Goal: Information Seeking & Learning: Compare options

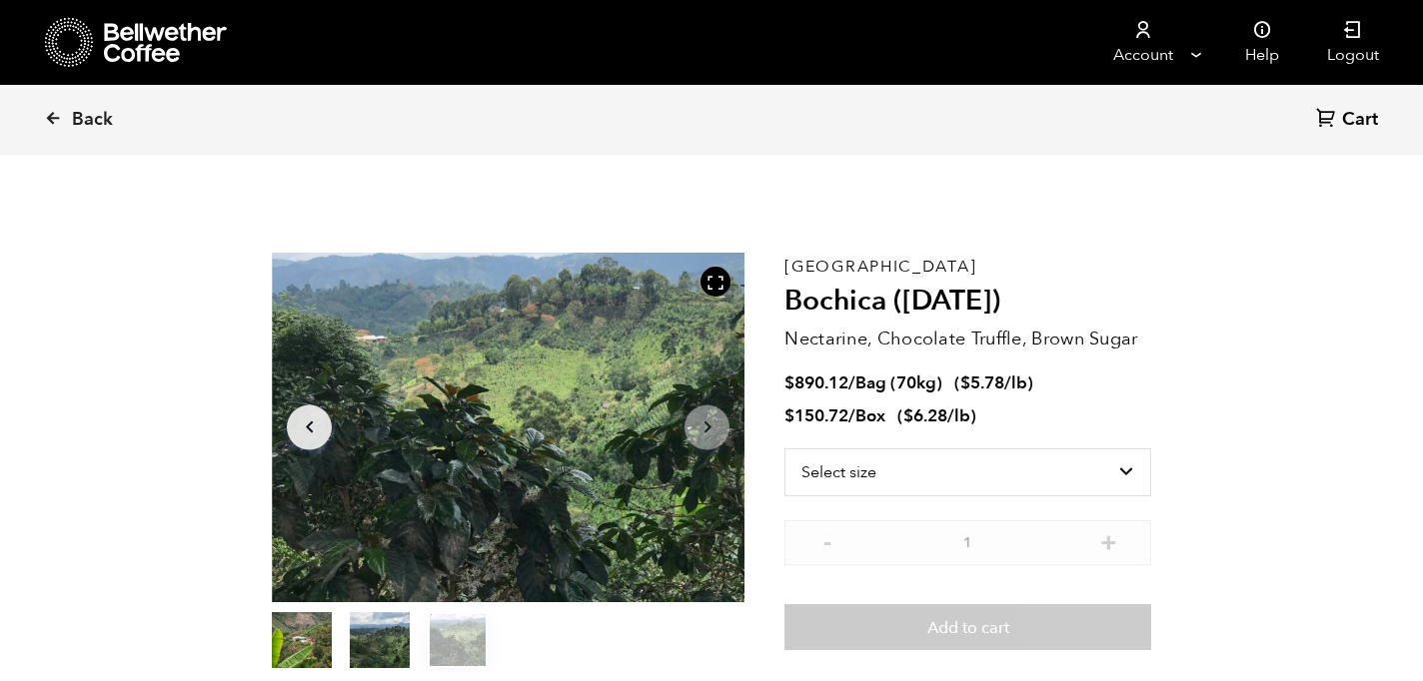
scroll to position [869, 855]
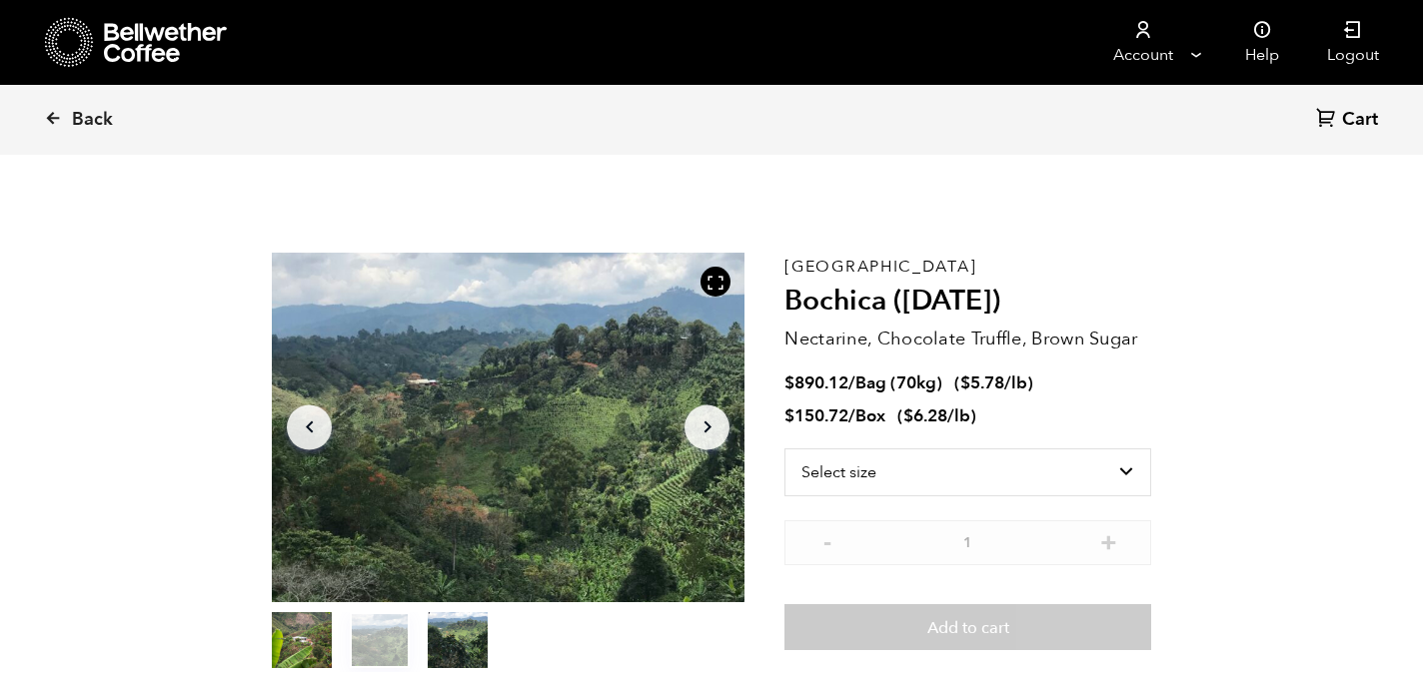
click at [774, 131] on div "Back Cart (0)" at bounding box center [711, 120] width 1423 height 70
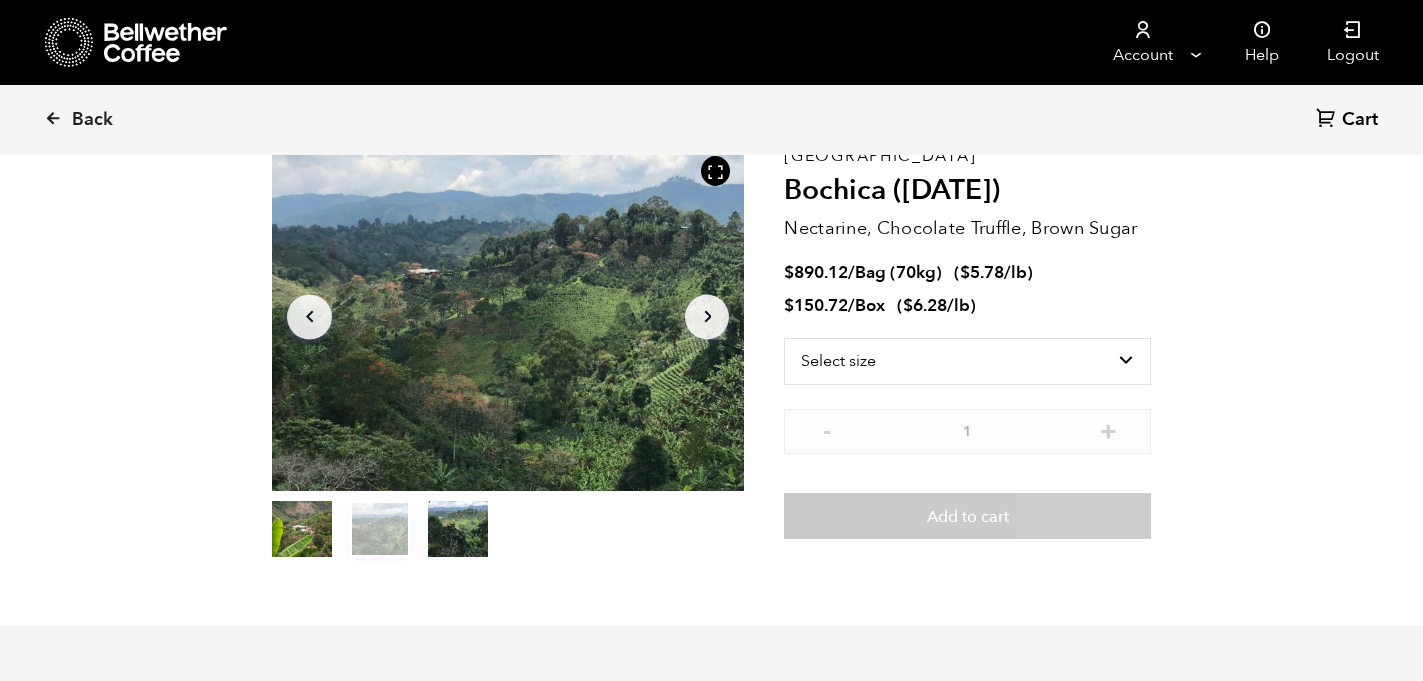
scroll to position [112, 0]
drag, startPoint x: 989, startPoint y: 325, endPoint x: 984, endPoint y: 383, distance: 58.2
click at [984, 383] on div "Colombia Bochica ([DATE]) Nectarine, Chocolate Truffle, Brown Sugar $ 890.12 / …" at bounding box center [967, 351] width 367 height 420
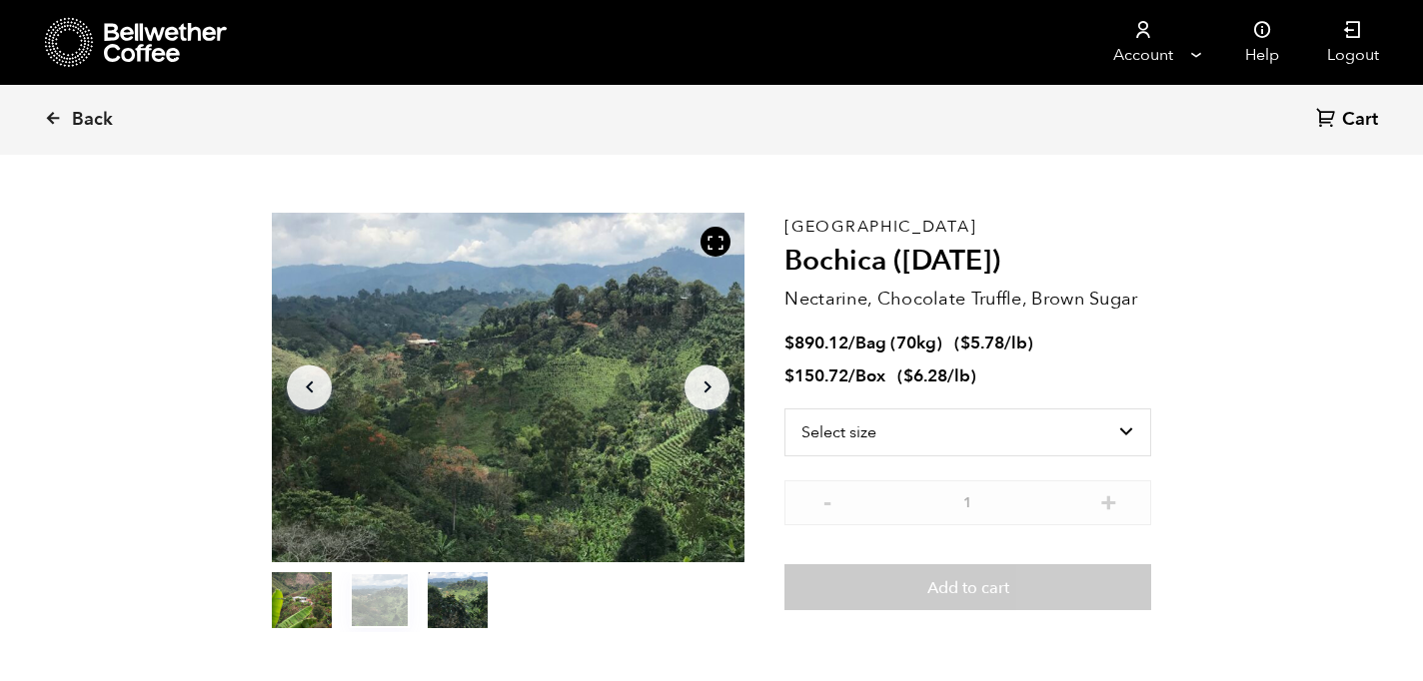
scroll to position [0, 0]
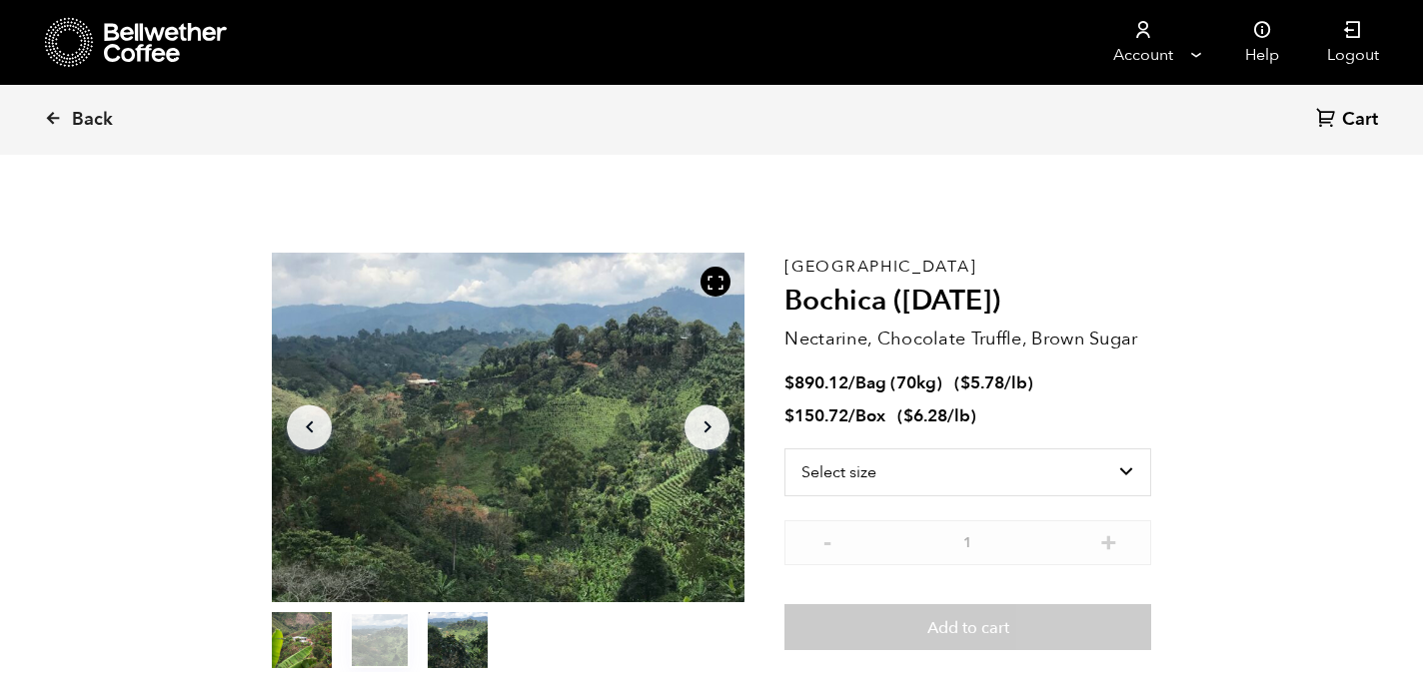
click at [1094, 418] on li "$ 150.72 / Box ( $ 6.28 /lb )" at bounding box center [967, 417] width 367 height 23
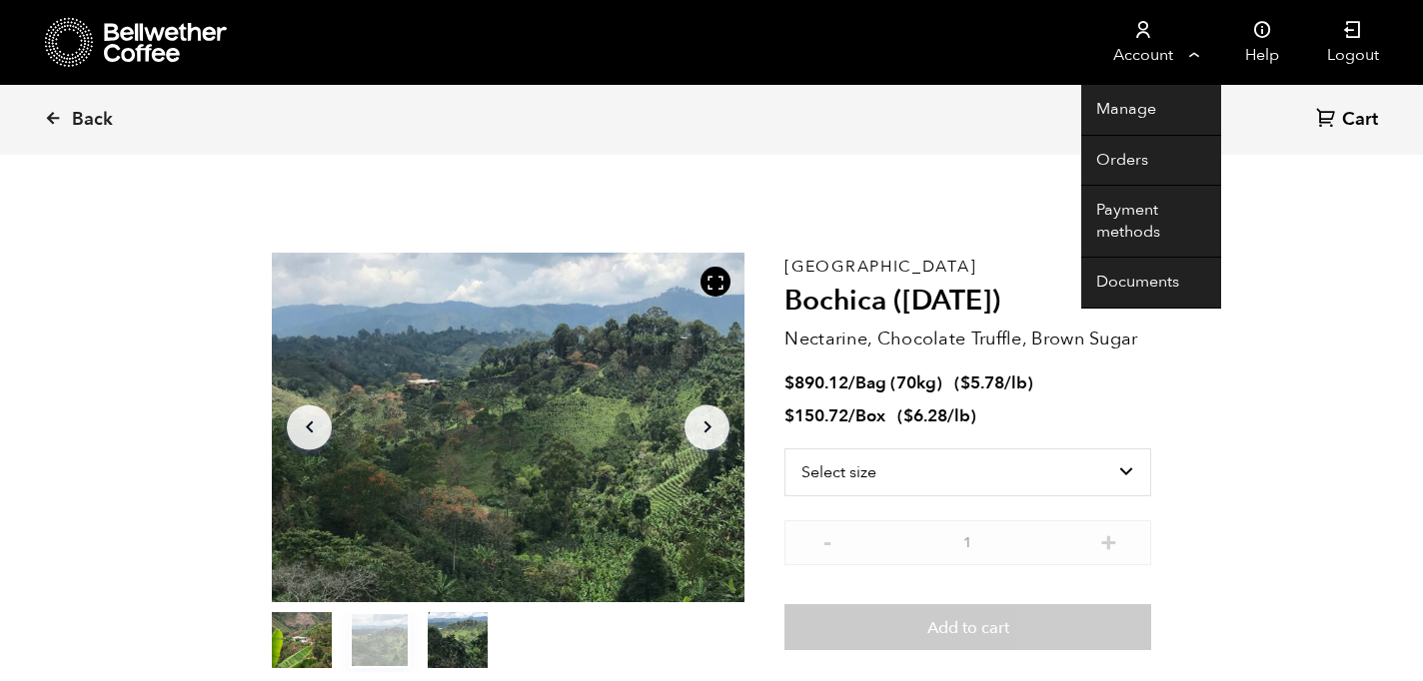
click at [1169, 48] on link "Account" at bounding box center [1142, 42] width 123 height 85
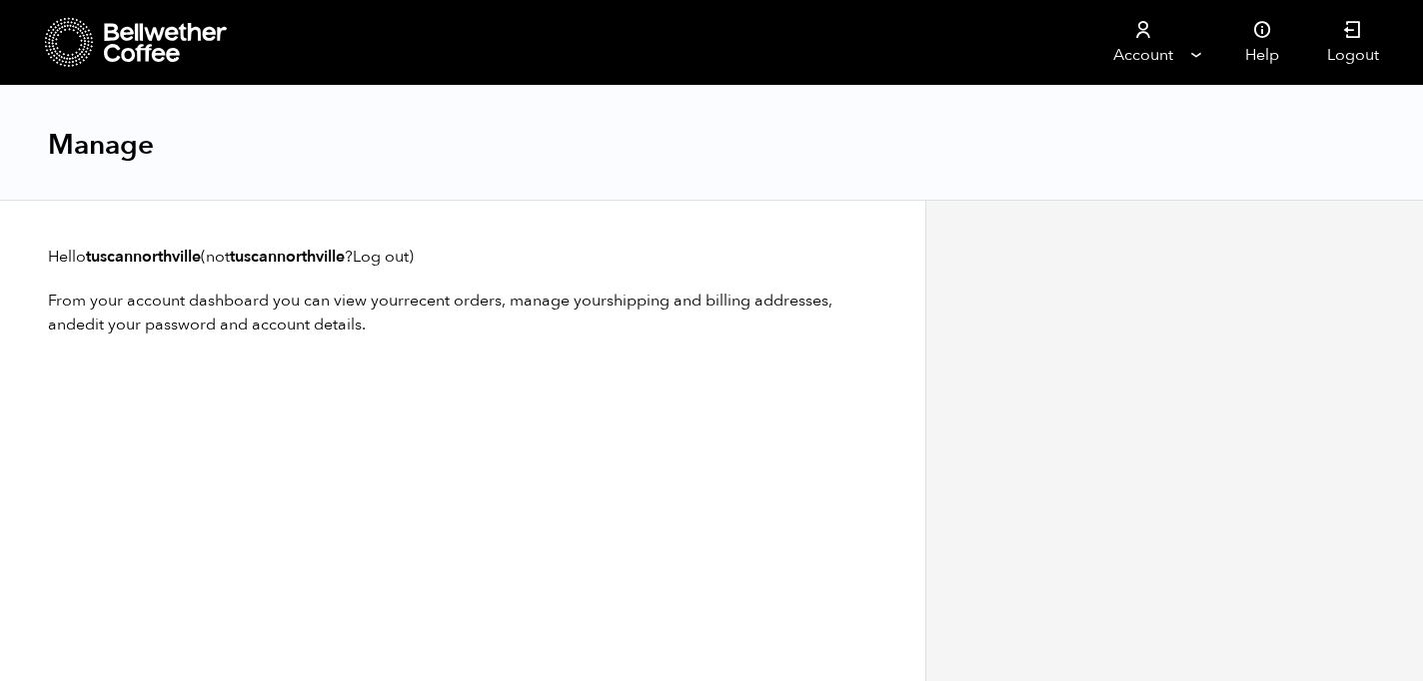
click at [1135, 146] on div "Manage" at bounding box center [711, 143] width 1423 height 115
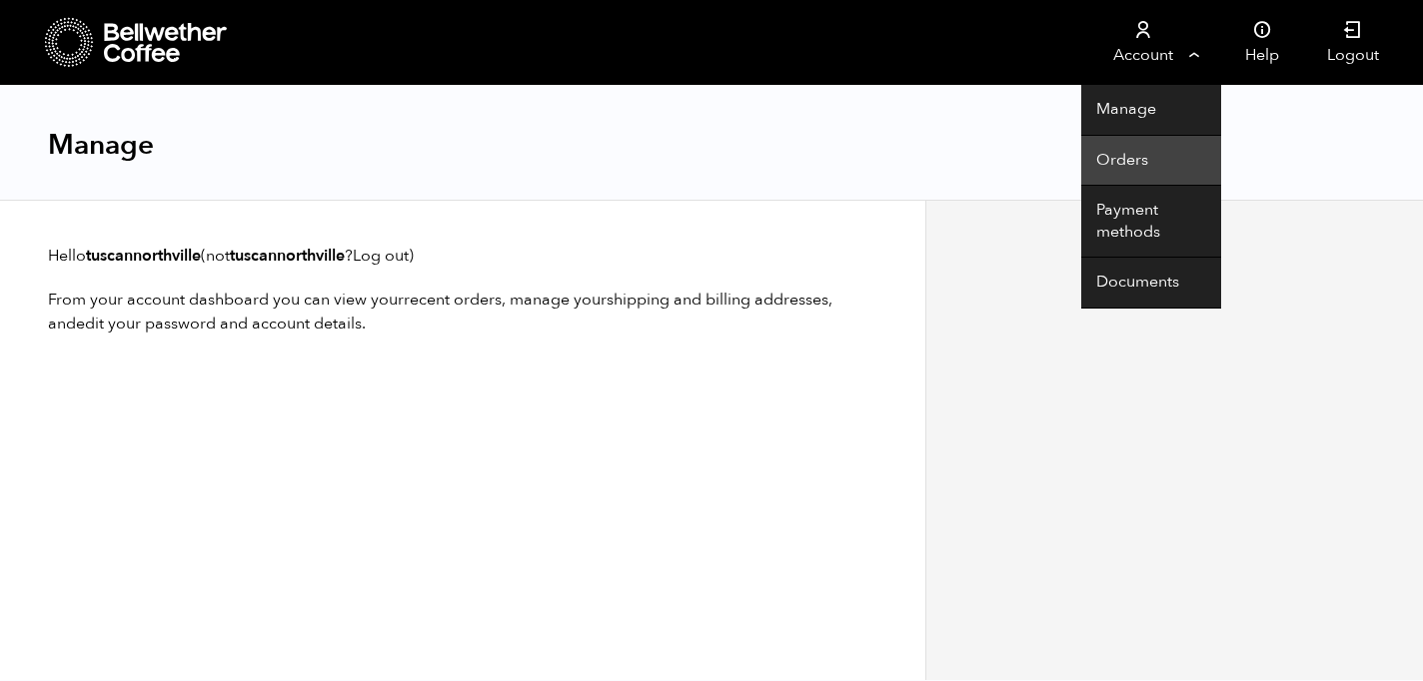
click at [1103, 160] on link "Orders" at bounding box center [1151, 161] width 140 height 51
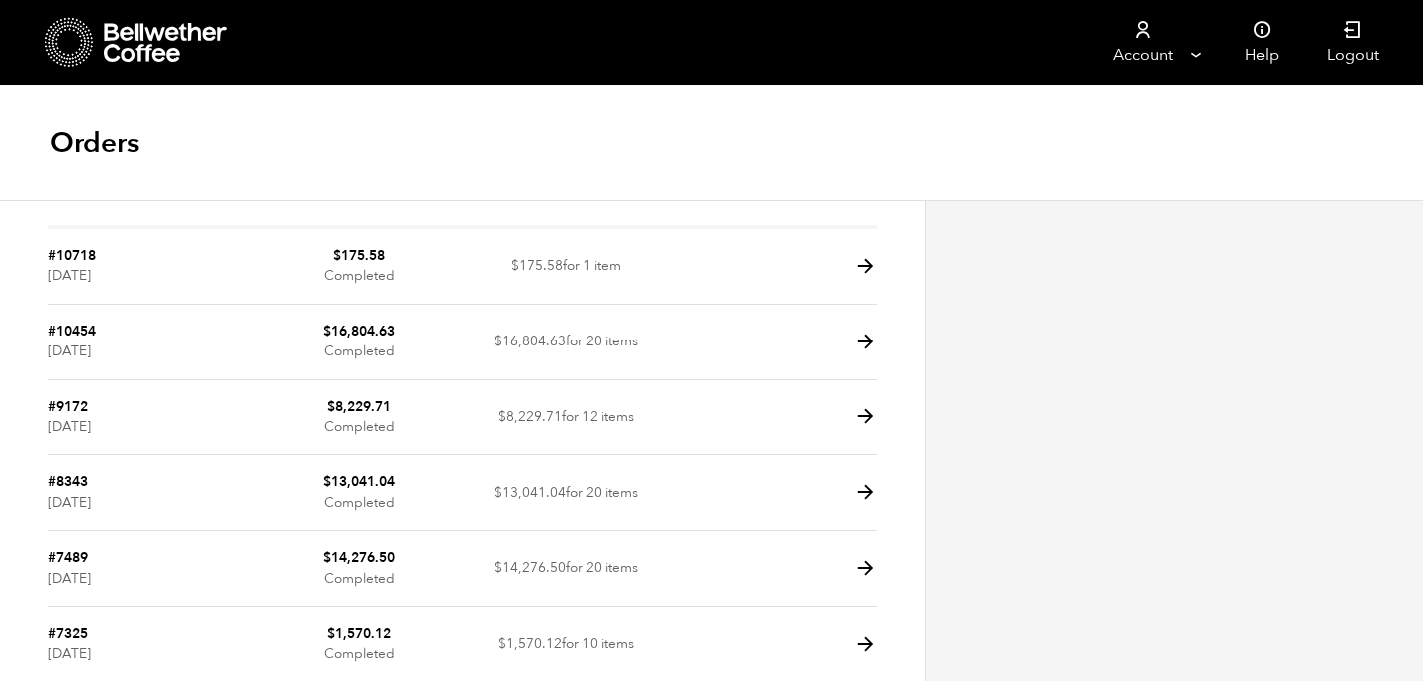
scroll to position [77, 0]
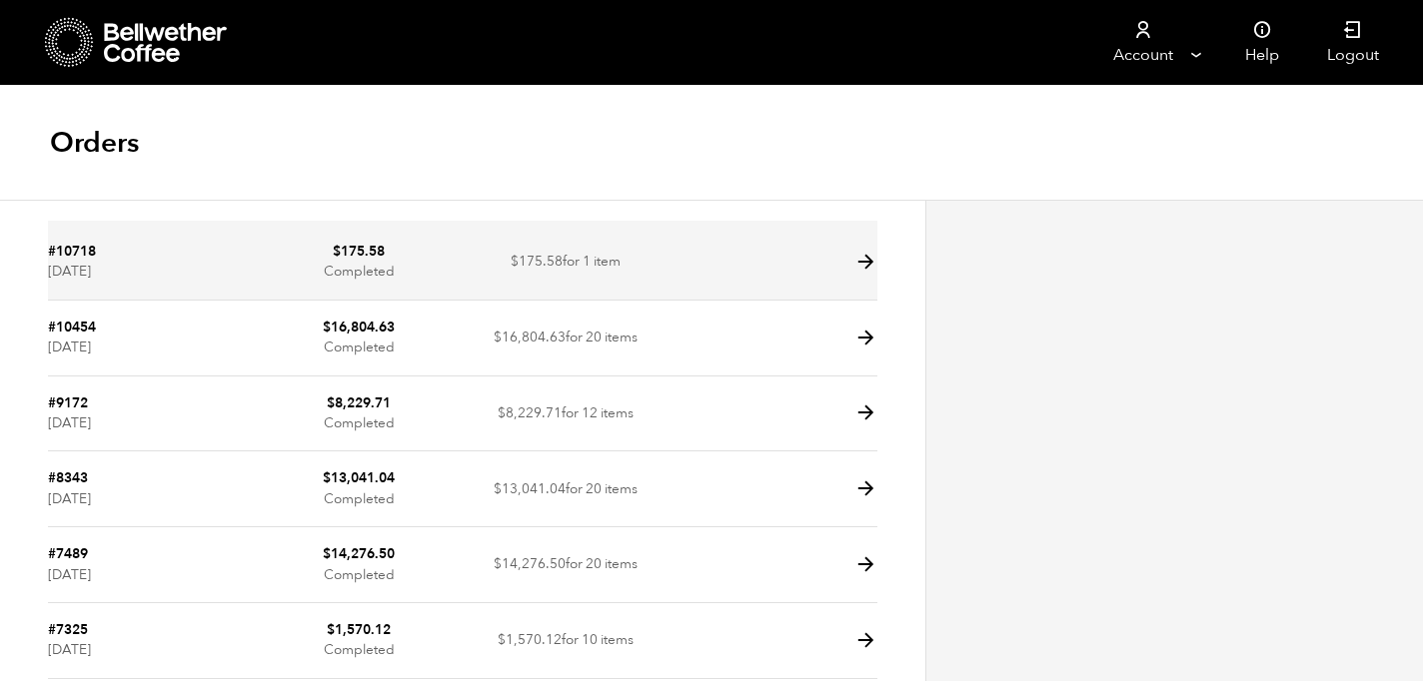
click at [570, 261] on td "$ 175.58 for 1 item" at bounding box center [566, 263] width 207 height 76
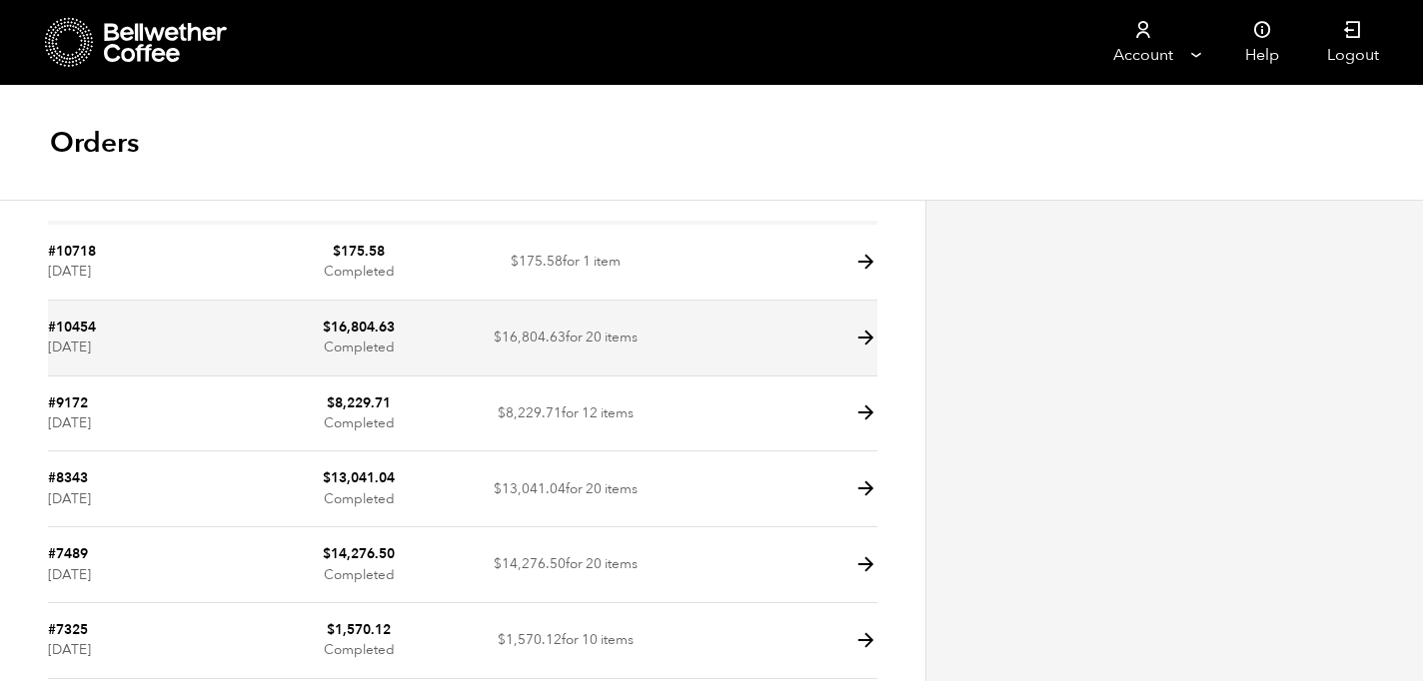
click at [375, 337] on td "$ 16,804.63 Completed" at bounding box center [358, 339] width 207 height 76
click at [862, 338] on icon at bounding box center [865, 338] width 23 height 23
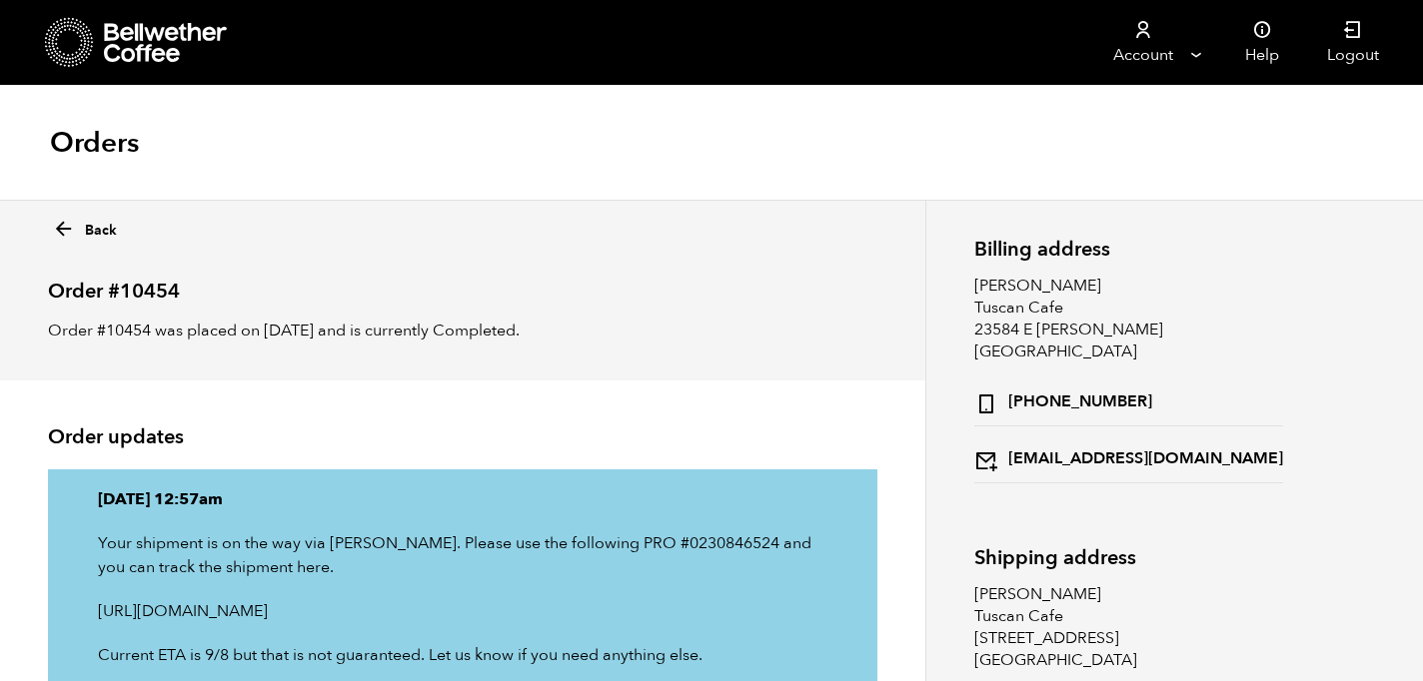
click at [860, 341] on p "Order #10454 was placed on [DATE] and is currently Completed." at bounding box center [462, 331] width 829 height 24
click at [165, 25] on icon at bounding box center [166, 43] width 125 height 40
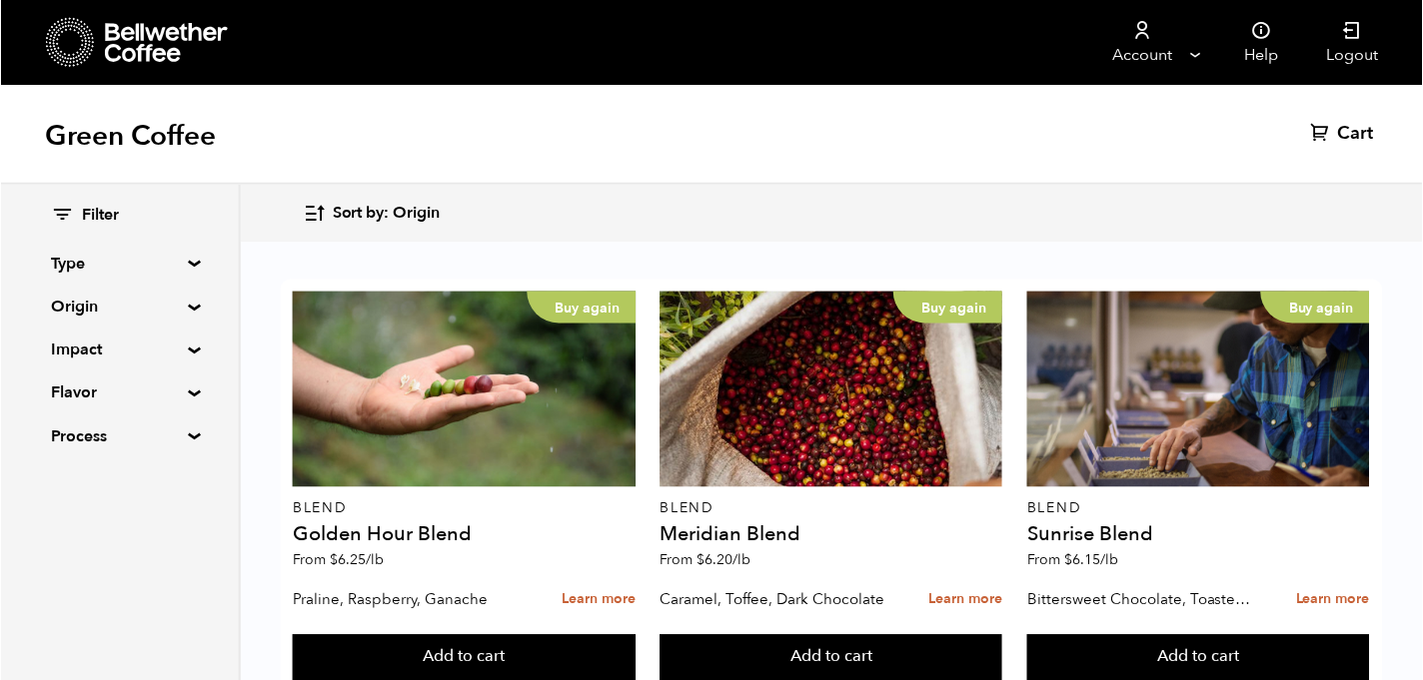
scroll to position [499, 0]
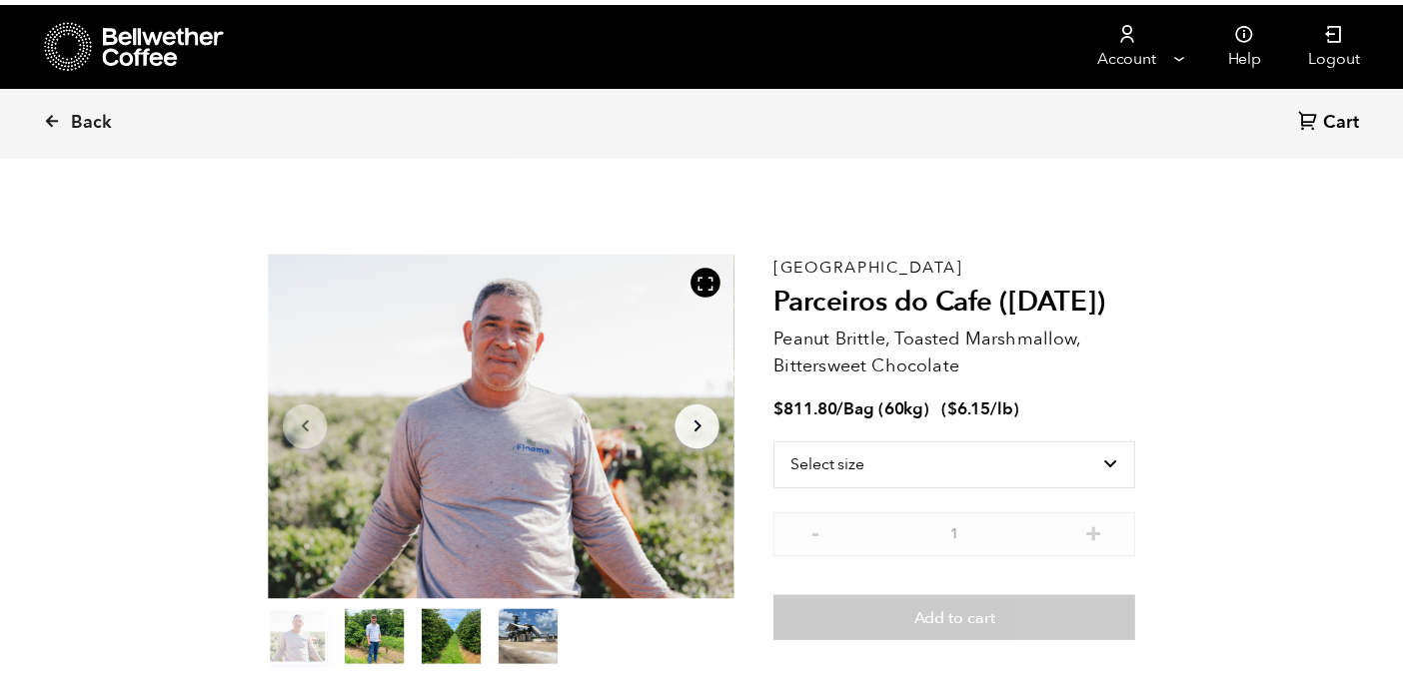
scroll to position [869, 855]
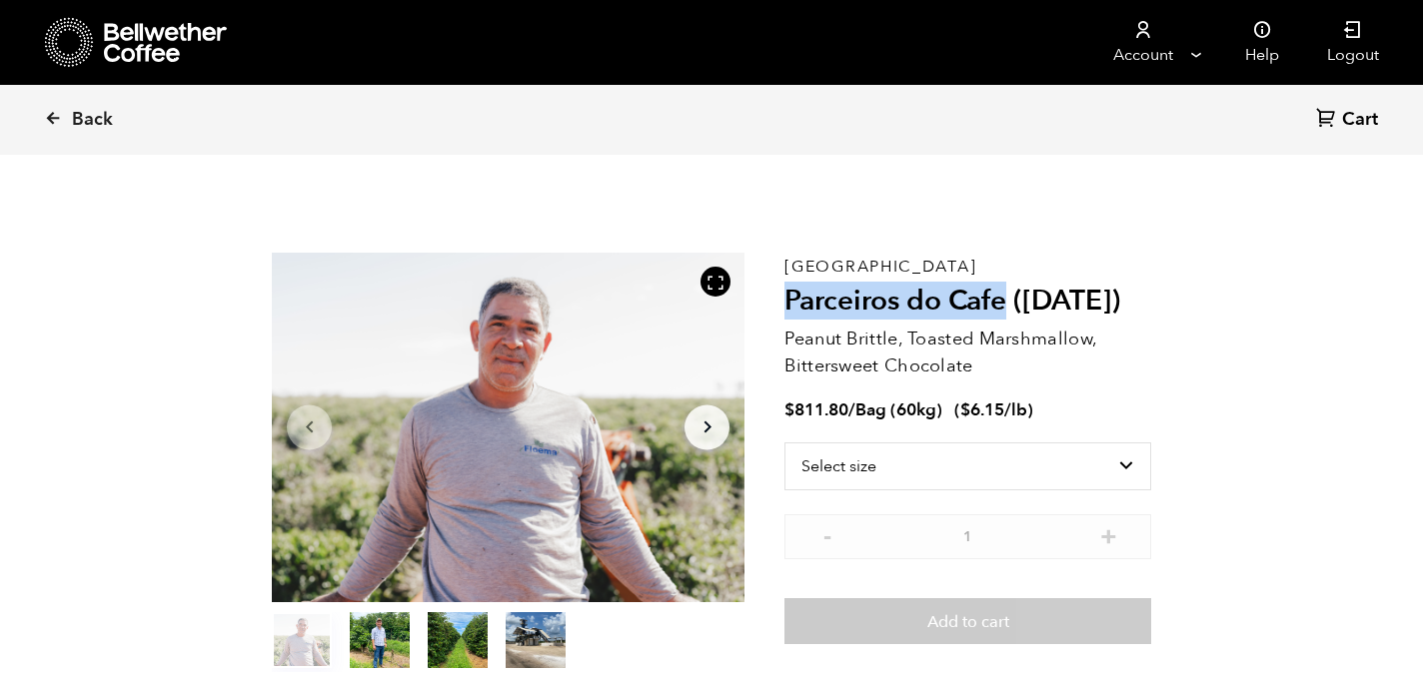
drag, startPoint x: 1008, startPoint y: 302, endPoint x: 792, endPoint y: 316, distance: 216.2
click at [792, 316] on h2 "Parceiros do Cafe ([DATE])" at bounding box center [967, 302] width 367 height 34
copy h2 "Parceiros do Cafe"
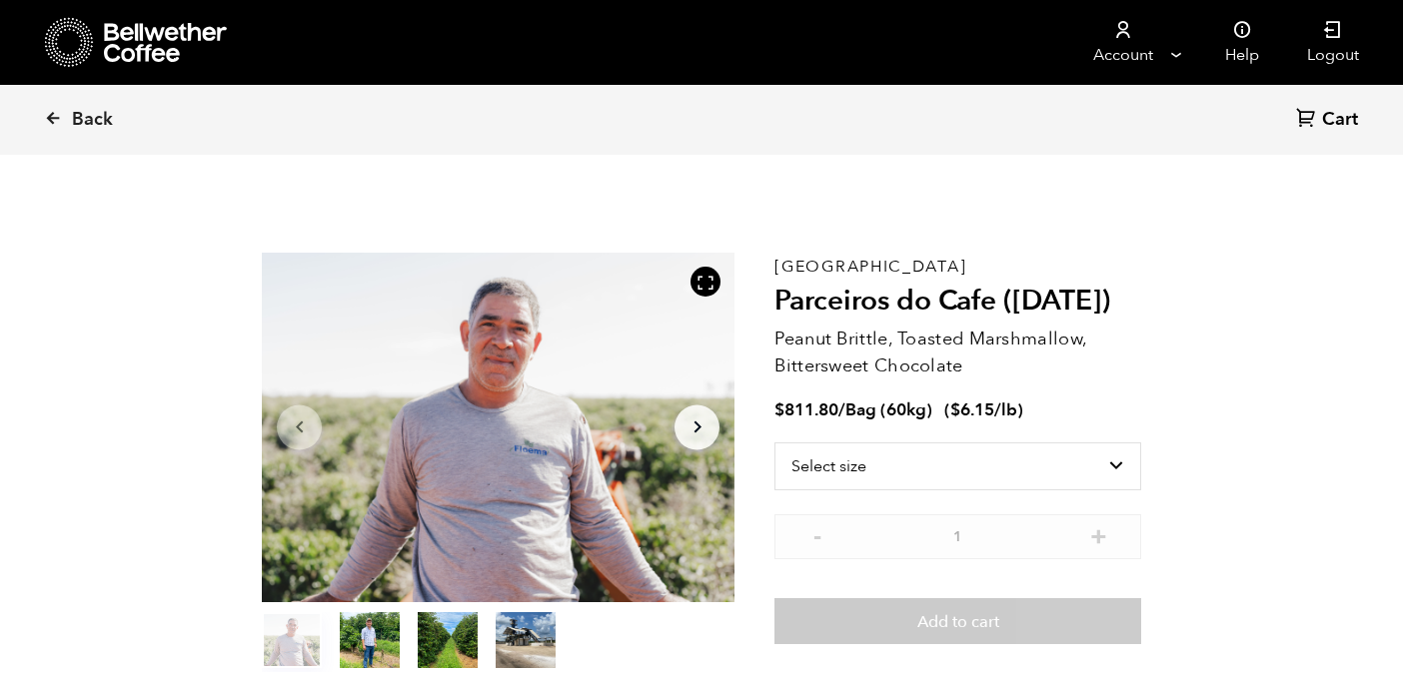
click at [943, 333] on p "Peanut Brittle, Toasted Marshmallow, Bittersweet Chocolate" at bounding box center [957, 353] width 367 height 54
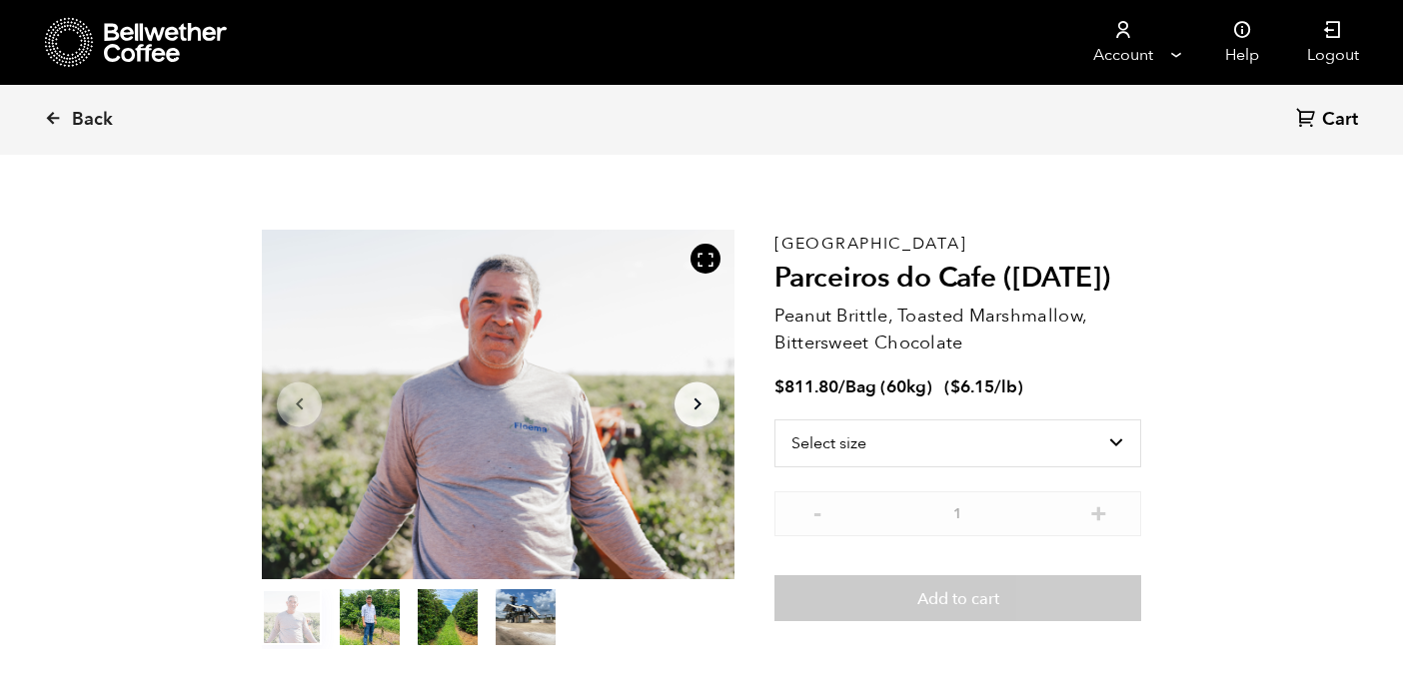
scroll to position [29, 0]
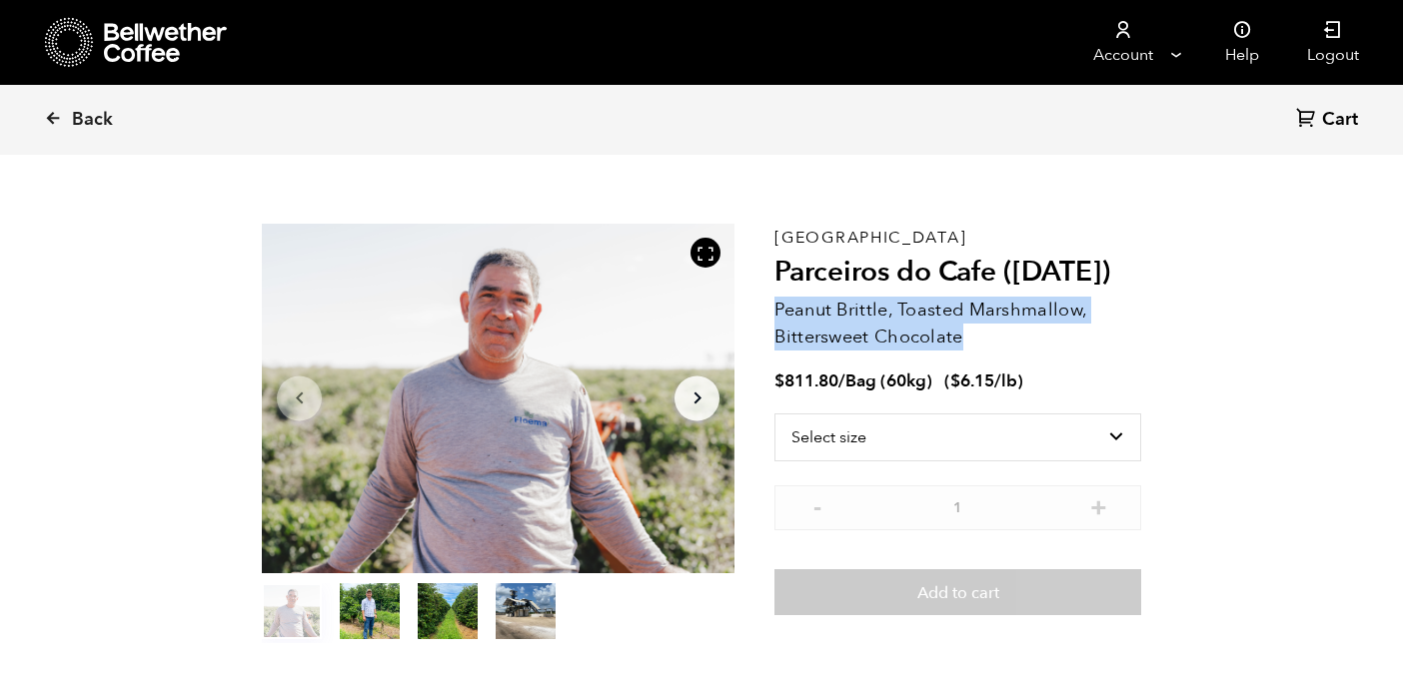
drag, startPoint x: 959, startPoint y: 341, endPoint x: 776, endPoint y: 310, distance: 185.4
click at [776, 310] on p "Peanut Brittle, Toasted Marshmallow, Bittersweet Chocolate" at bounding box center [957, 324] width 367 height 54
copy p "Peanut Brittle, Toasted Marshmallow, Bittersweet Chocolate"
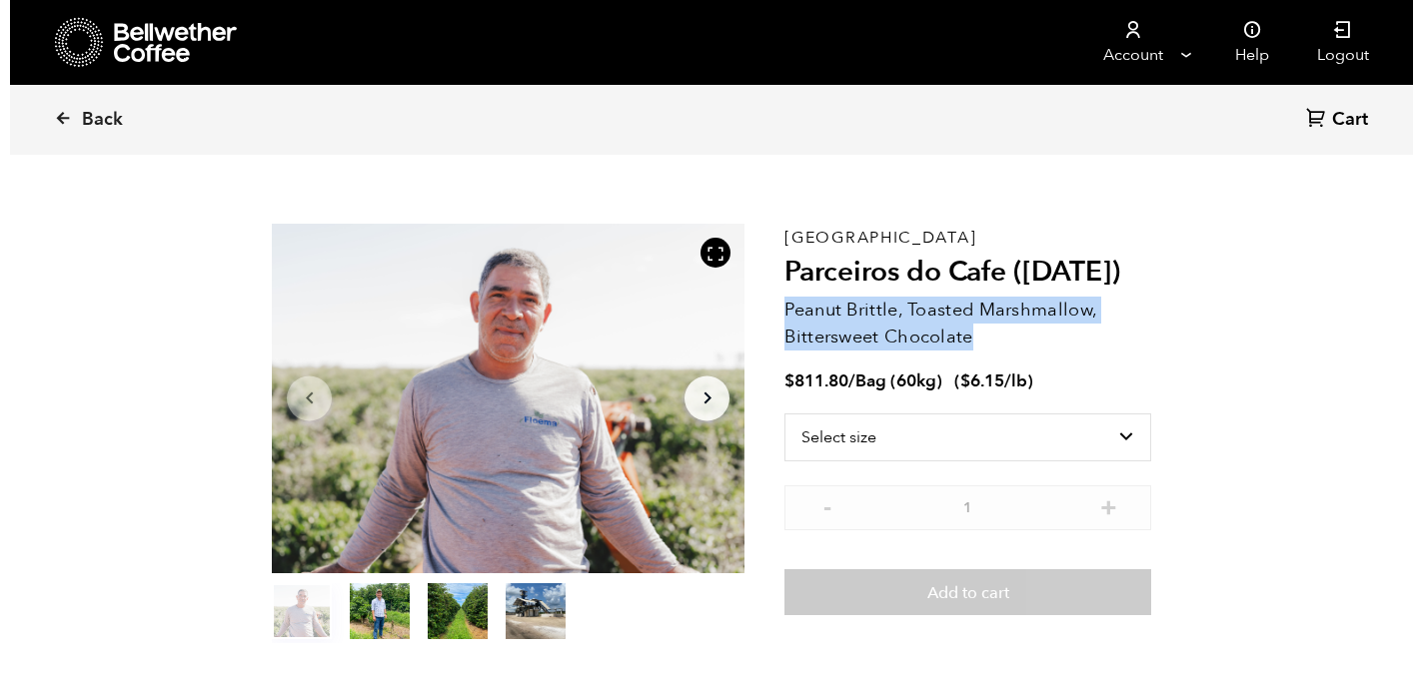
scroll to position [27, 0]
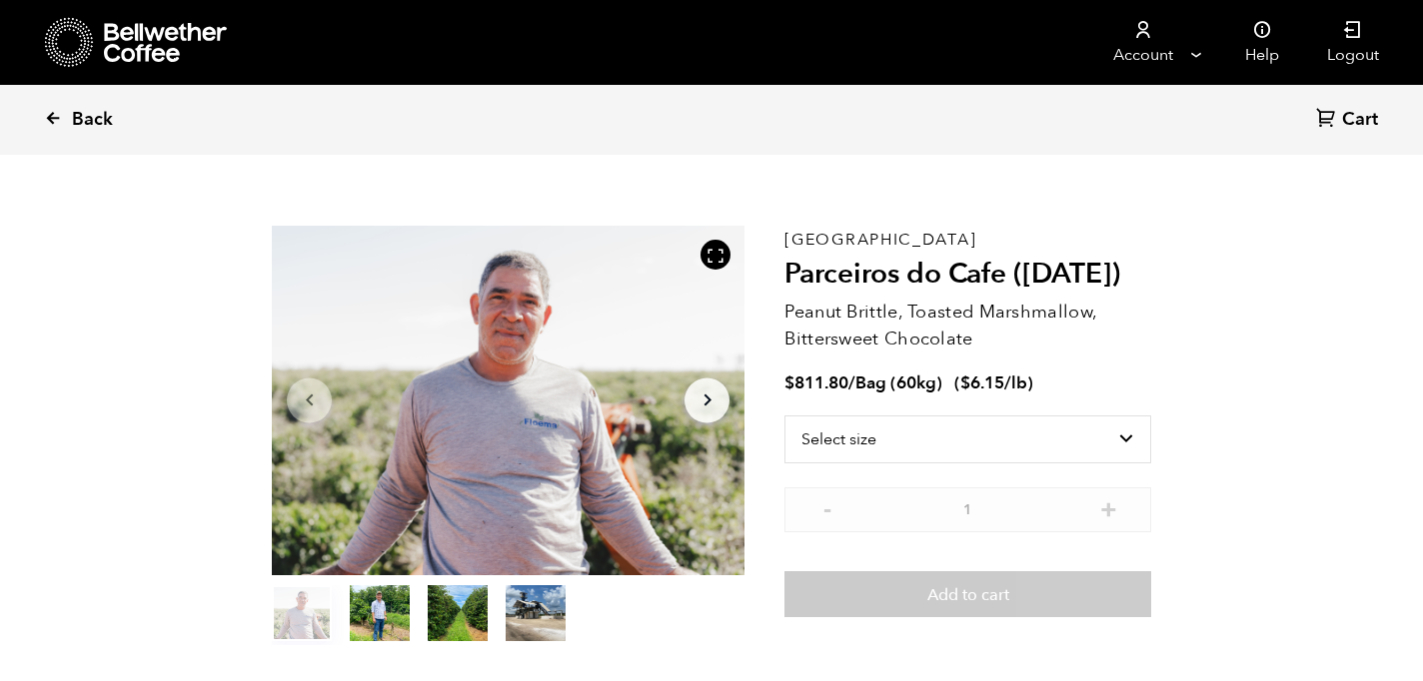
click at [74, 134] on link "Back" at bounding box center [106, 120] width 124 height 68
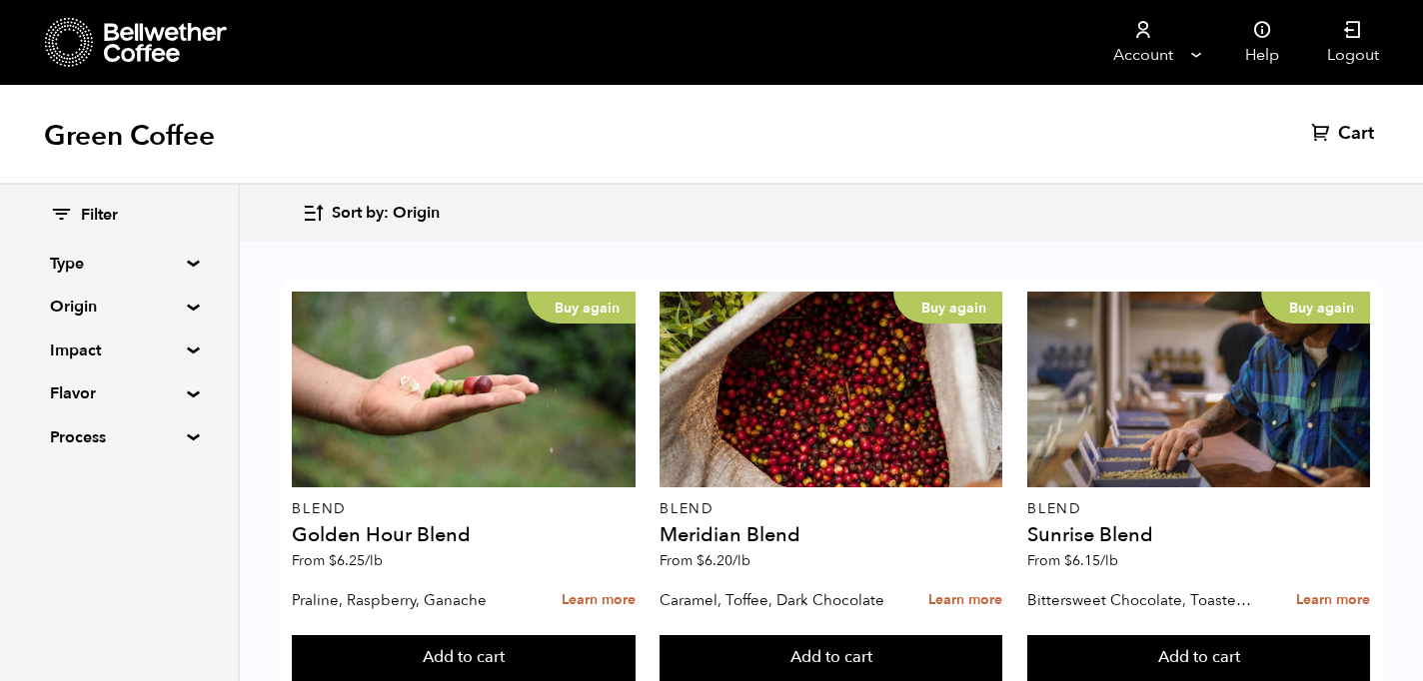
scroll to position [900, 0]
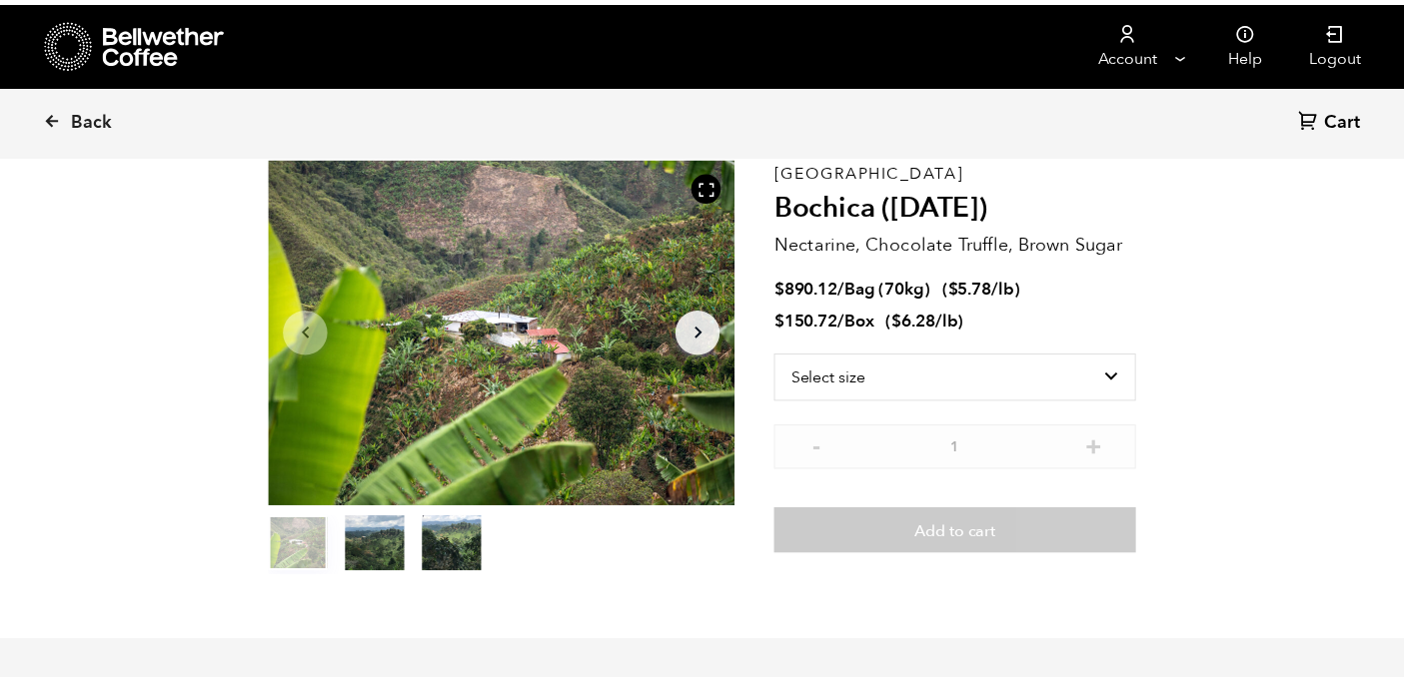
scroll to position [98, 0]
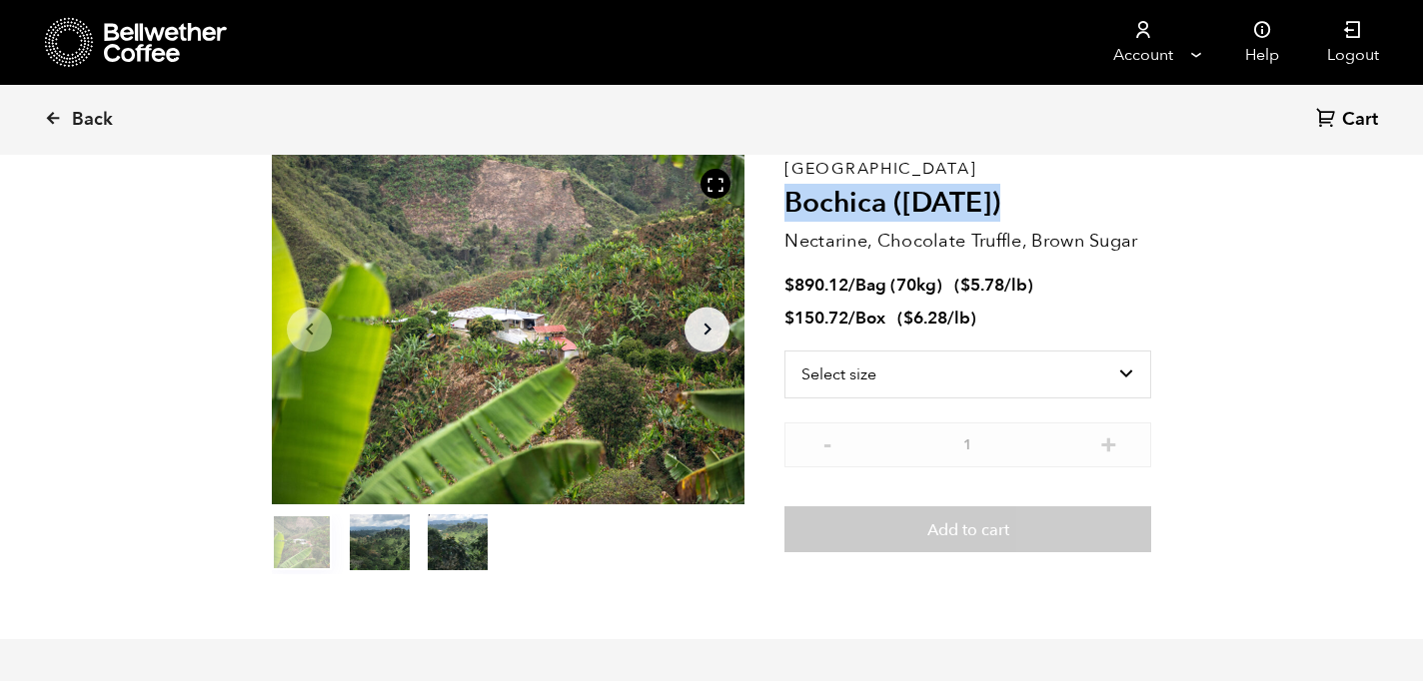
drag, startPoint x: 1021, startPoint y: 207, endPoint x: 856, endPoint y: 180, distance: 167.0
click at [856, 180] on div "Colombia Bochica (JUN 25) Nectarine, Chocolate Truffle, Brown Sugar $ 890.12 / …" at bounding box center [967, 365] width 367 height 420
click at [855, 180] on div "Colombia Bochica (JUN 25) Nectarine, Chocolate Truffle, Brown Sugar $ 890.12 / …" at bounding box center [967, 365] width 367 height 420
drag, startPoint x: 882, startPoint y: 196, endPoint x: 777, endPoint y: 205, distance: 105.3
click at [777, 205] on section "Item 1 of 3 Arrow Left Arrow Right item 0 item 1 item 2 Item 1 of 3 Colombia Bo…" at bounding box center [711, 364] width 979 height 549
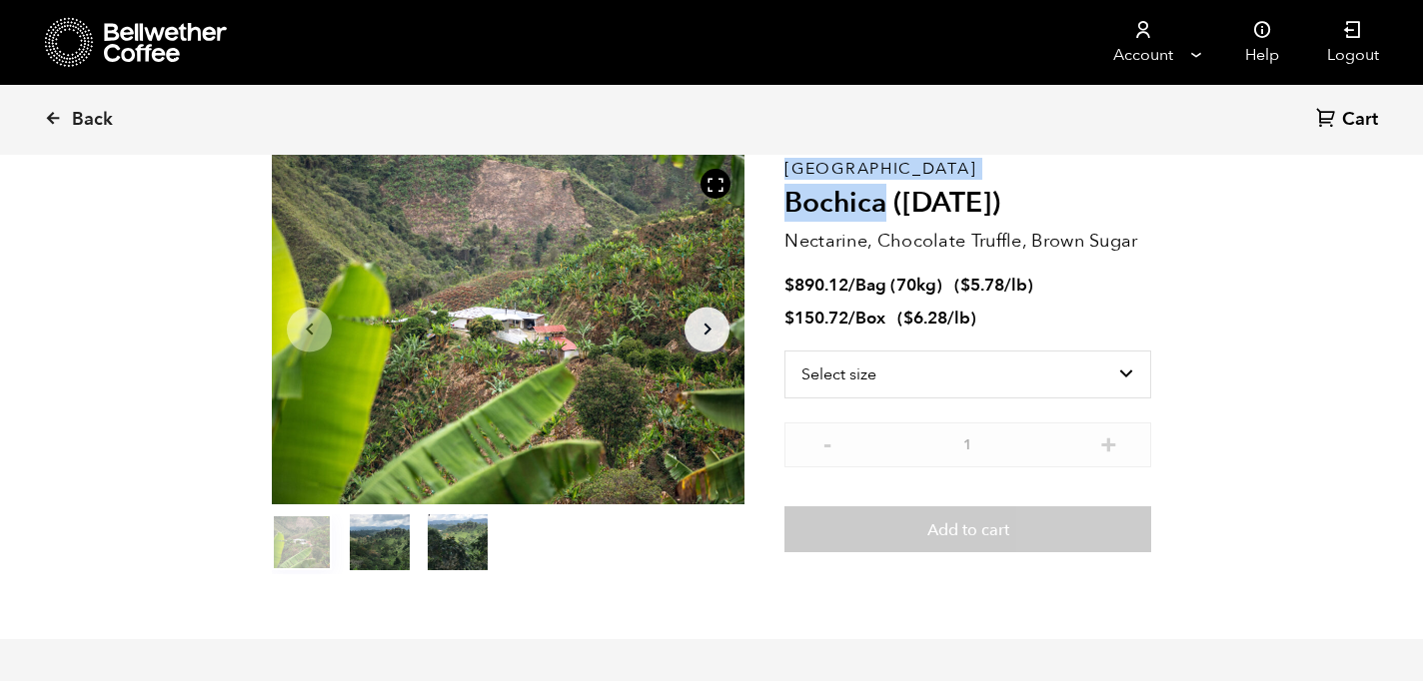
click at [777, 205] on div "Item 1 of 3 Arrow Left Arrow Right item 0 item 1 item 2 Item 1 of 3" at bounding box center [528, 365] width 512 height 420
drag, startPoint x: 891, startPoint y: 204, endPoint x: 787, endPoint y: 207, distance: 103.9
click at [787, 207] on h2 "Bochica ([DATE])" at bounding box center [967, 204] width 367 height 34
copy h2 "Bochica"
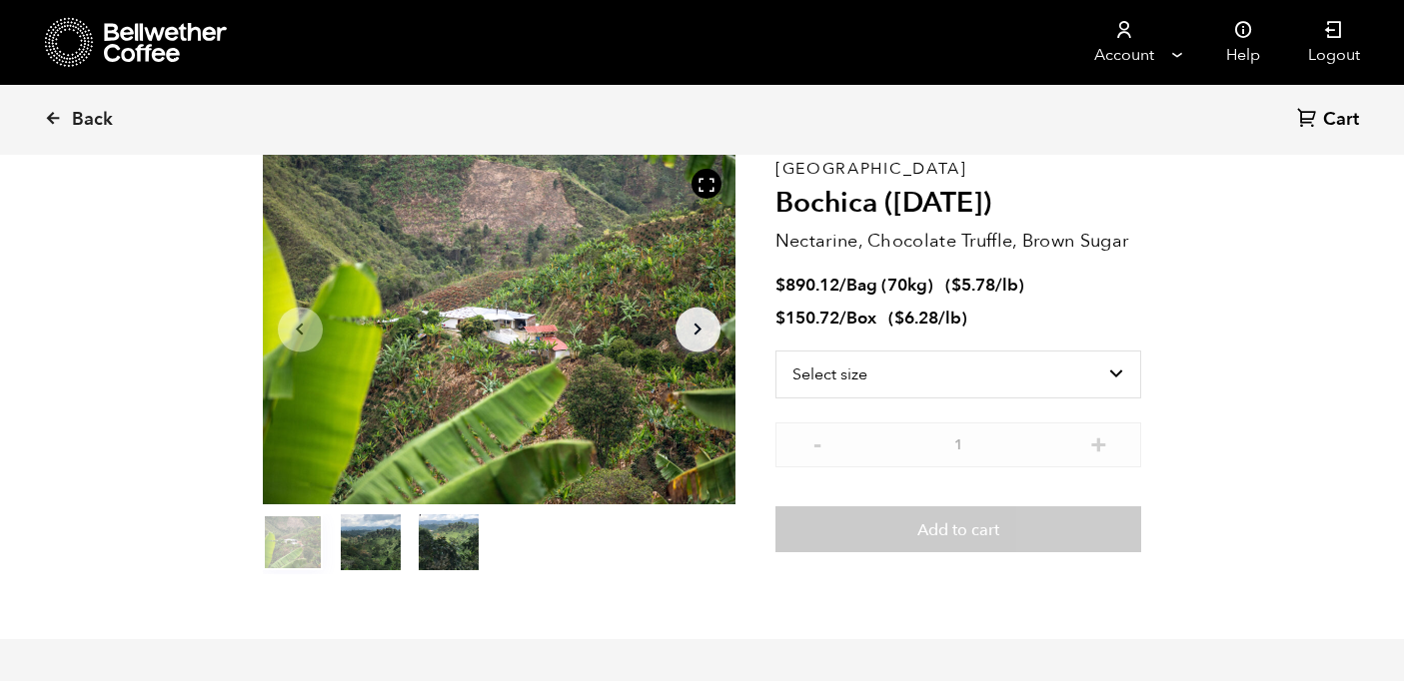
click at [998, 266] on div "Colombia Bochica (JUN 25) Nectarine, Chocolate Truffle, Brown Sugar $ 890.12 / …" at bounding box center [958, 365] width 367 height 420
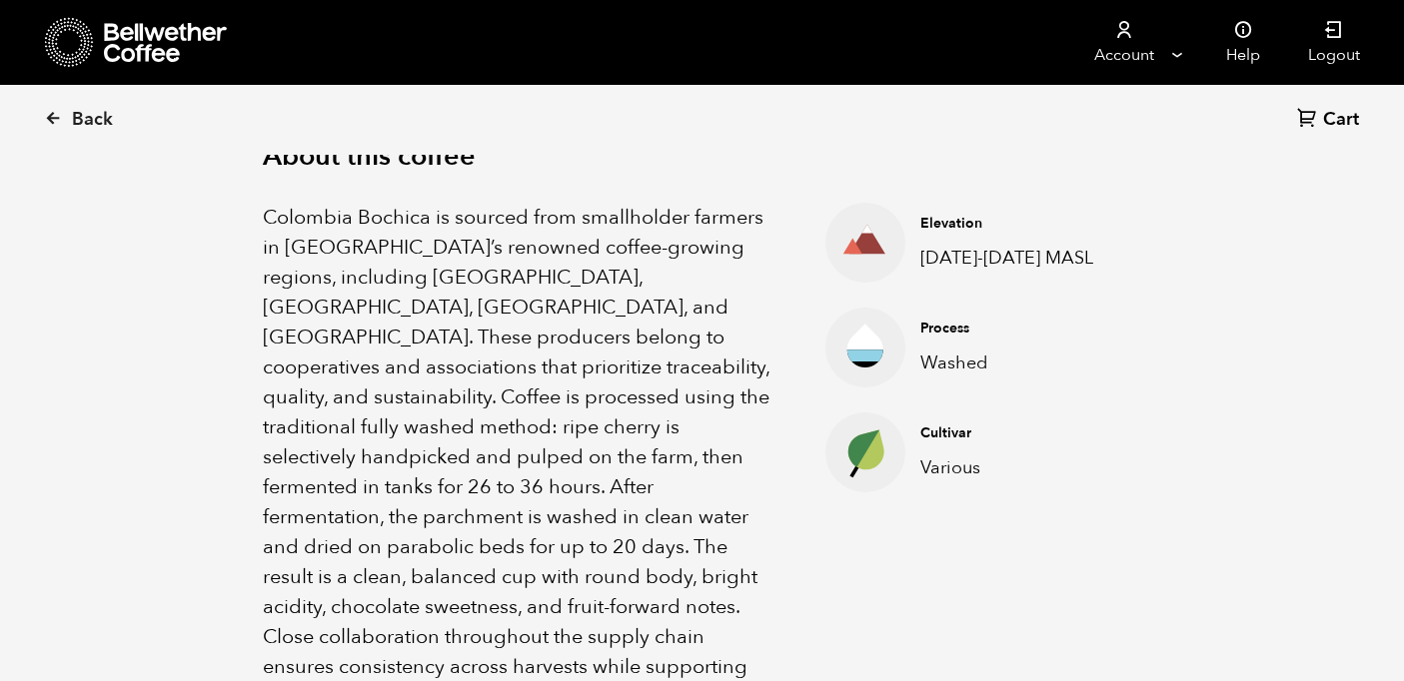
scroll to position [646, 0]
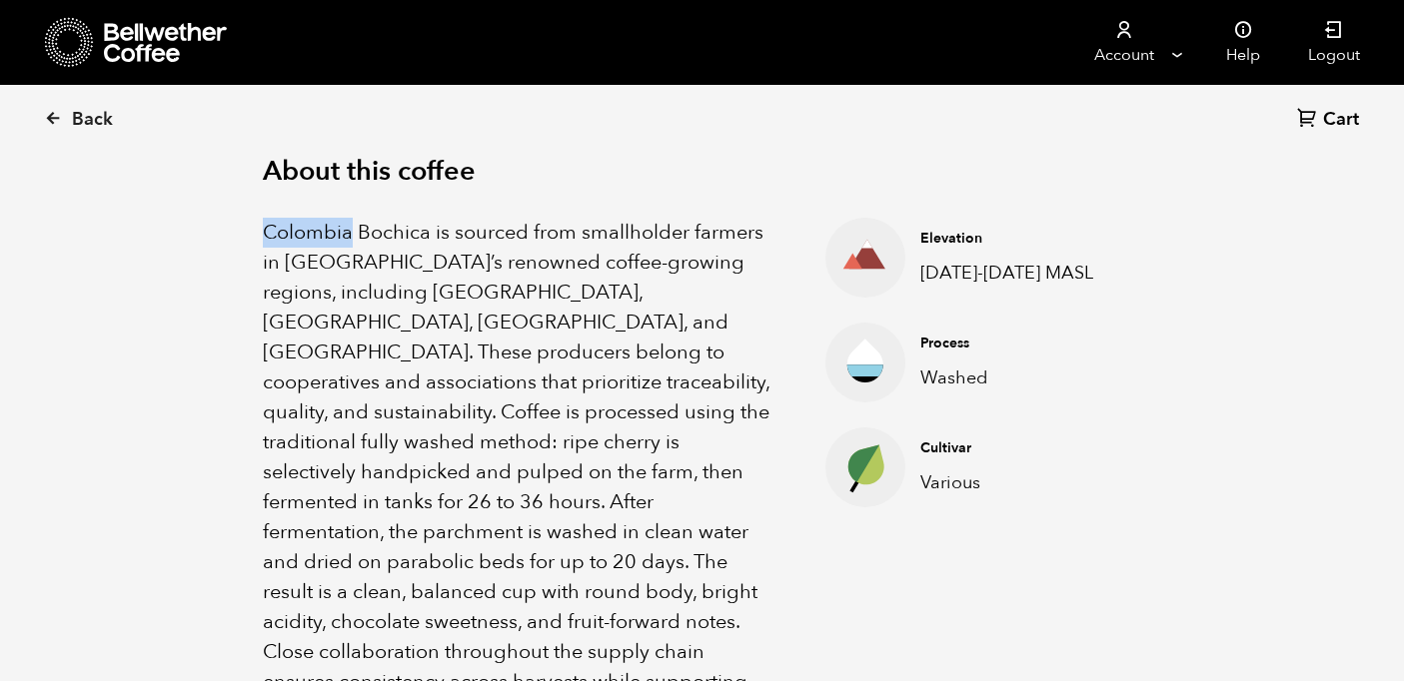
drag, startPoint x: 351, startPoint y: 234, endPoint x: 259, endPoint y: 234, distance: 91.9
click at [259, 234] on div "About this coffee Colombia Bochica is sourced from smallholder farmers in Colom…" at bounding box center [702, 456] width 979 height 731
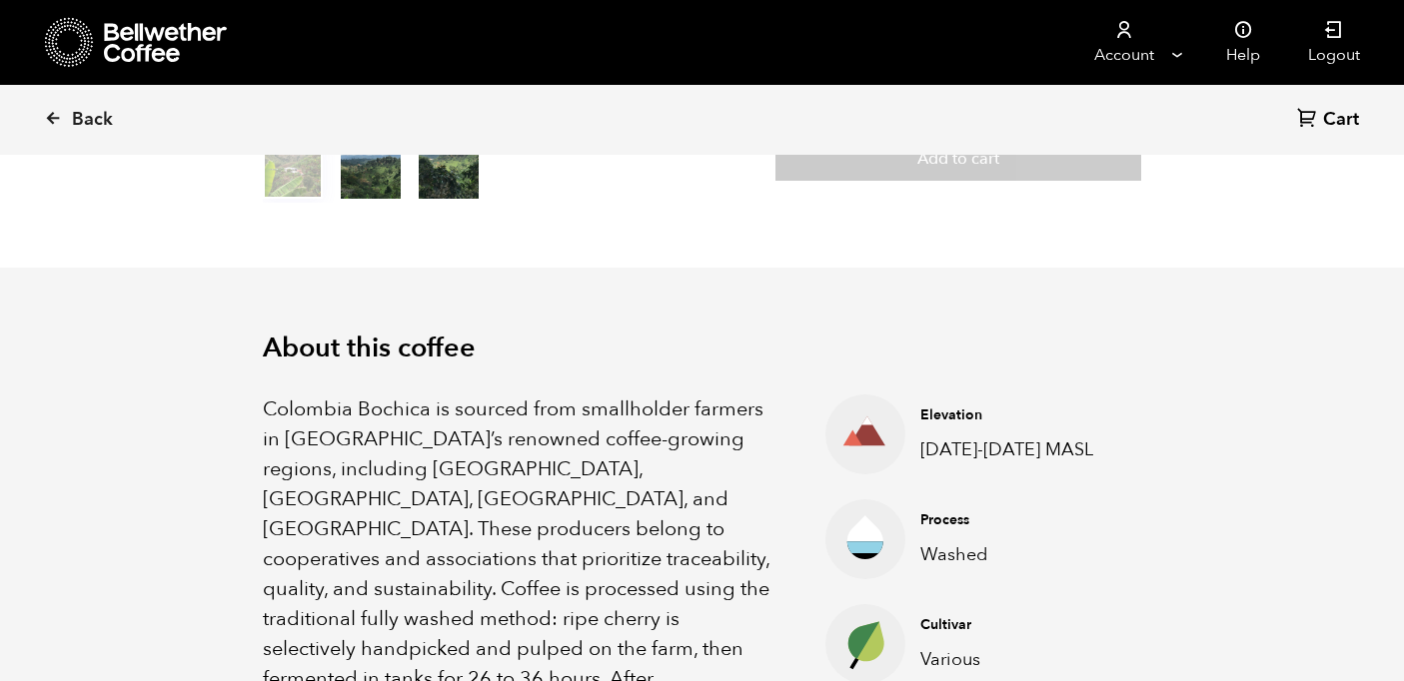
scroll to position [135, 0]
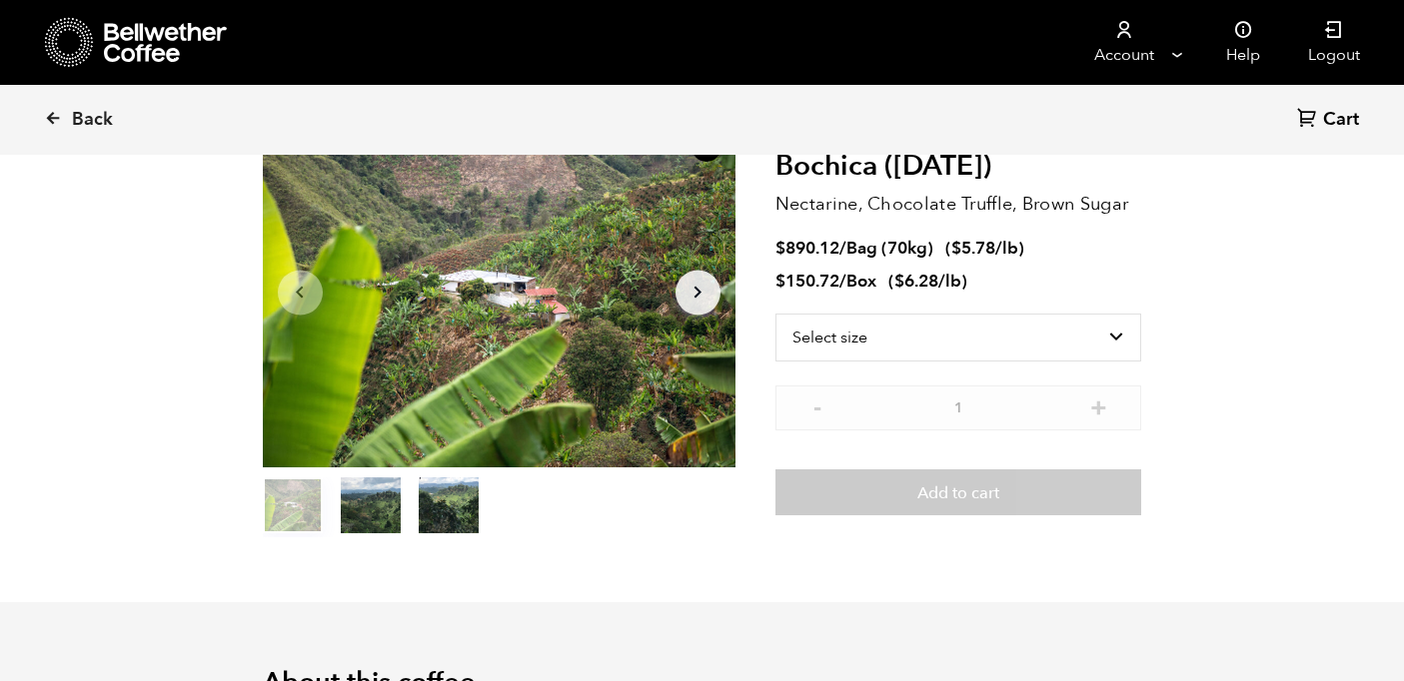
click at [1129, 212] on p "Nectarine, Chocolate Truffle, Brown Sugar" at bounding box center [958, 204] width 367 height 27
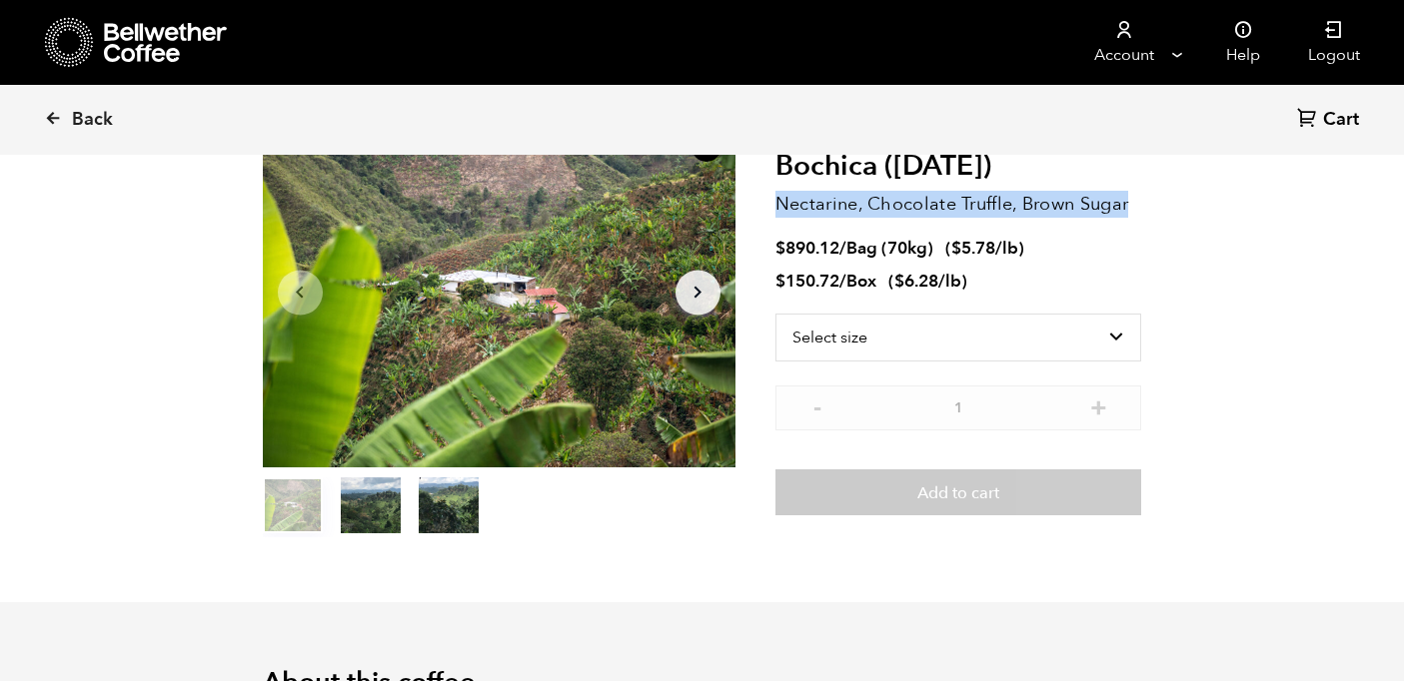
drag, startPoint x: 1129, startPoint y: 200, endPoint x: 774, endPoint y: 210, distance: 354.8
click at [775, 210] on p "Nectarine, Chocolate Truffle, Brown Sugar" at bounding box center [958, 204] width 367 height 27
copy p "Nectarine, Chocolate Truffle, Brown Sugar"
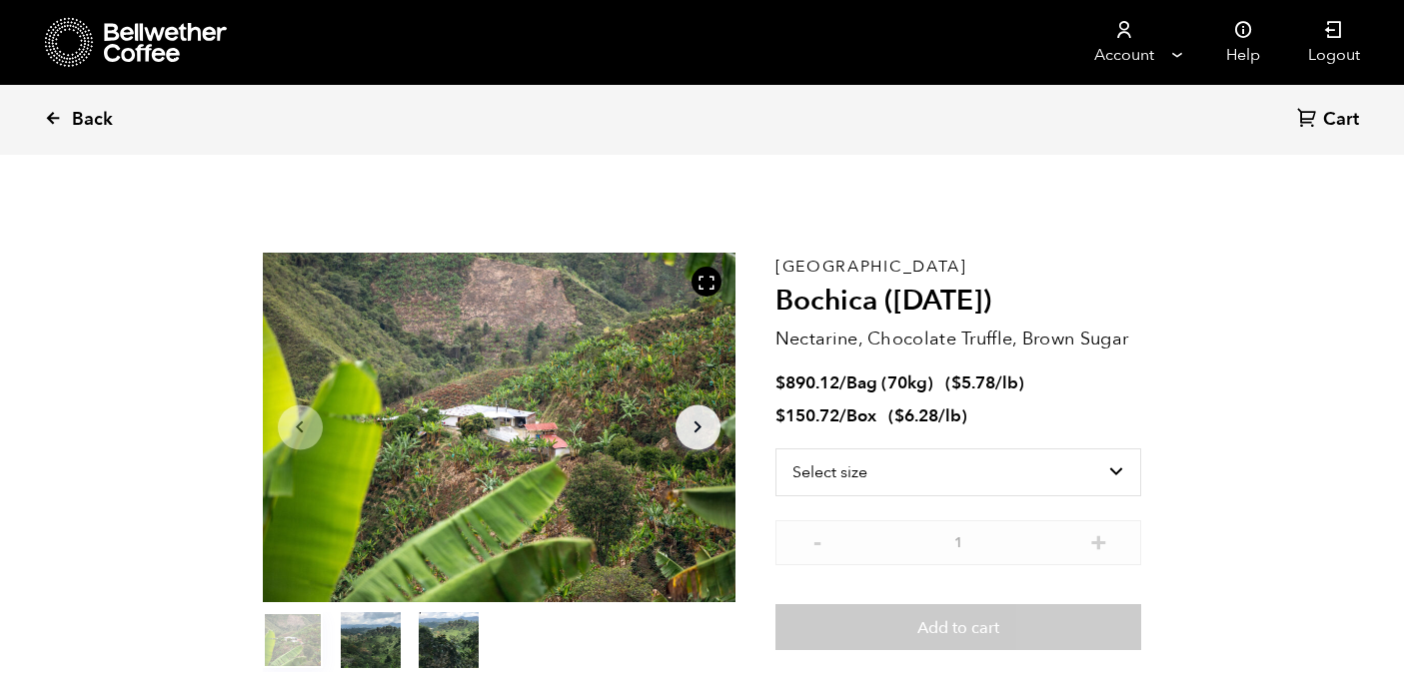
click at [102, 124] on span "Back" at bounding box center [92, 120] width 41 height 24
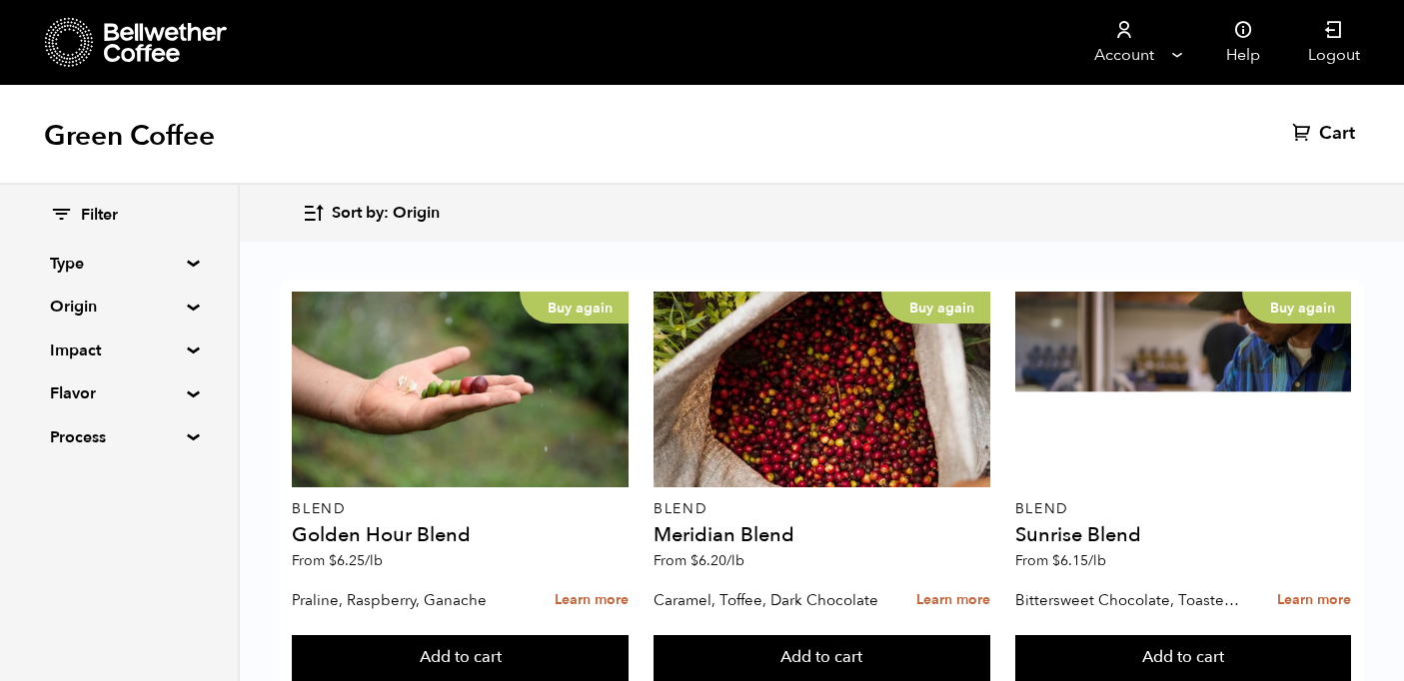
scroll to position [882, 0]
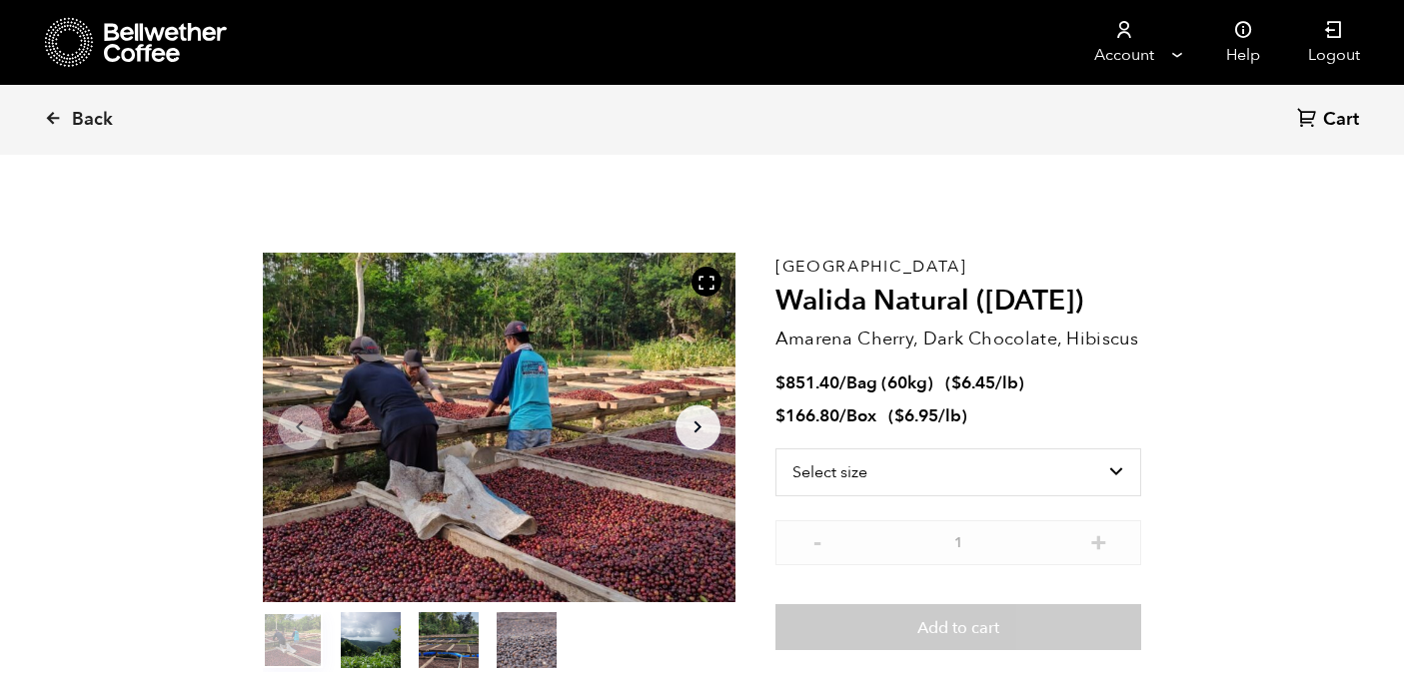
scroll to position [869, 855]
drag, startPoint x: 969, startPoint y: 307, endPoint x: 779, endPoint y: 308, distance: 189.8
click at [779, 308] on h2 "Walida Natural ([DATE])" at bounding box center [958, 302] width 367 height 34
copy h2 "Walida Natural"
click at [1134, 321] on div "East Java Walida Natural (JAN 25) Amarena Cherry, Dark Chocolate, Hibiscus $ 85…" at bounding box center [958, 463] width 367 height 420
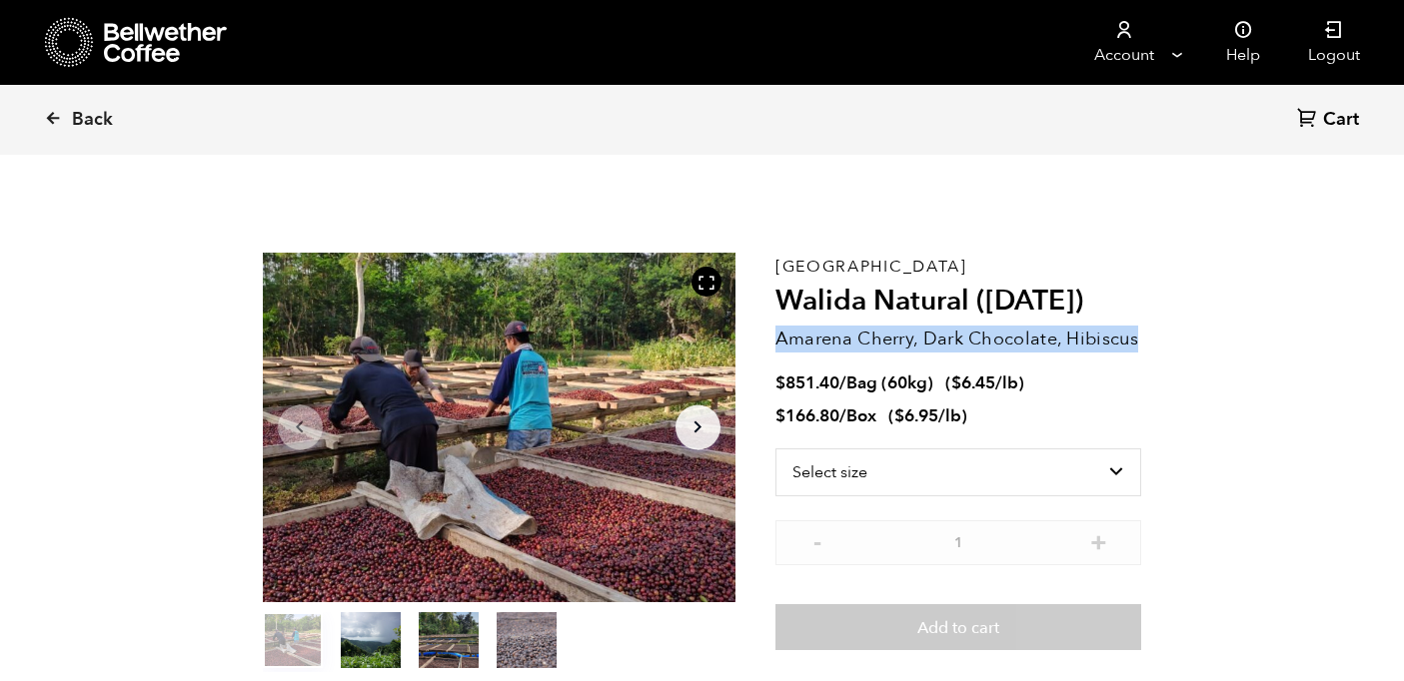
drag, startPoint x: 1137, startPoint y: 332, endPoint x: 778, endPoint y: 341, distance: 358.7
click at [778, 341] on p "Amarena Cherry, Dark Chocolate, Hibiscus" at bounding box center [958, 339] width 367 height 27
copy p "Amarena Cherry, Dark Chocolate, Hibiscus"
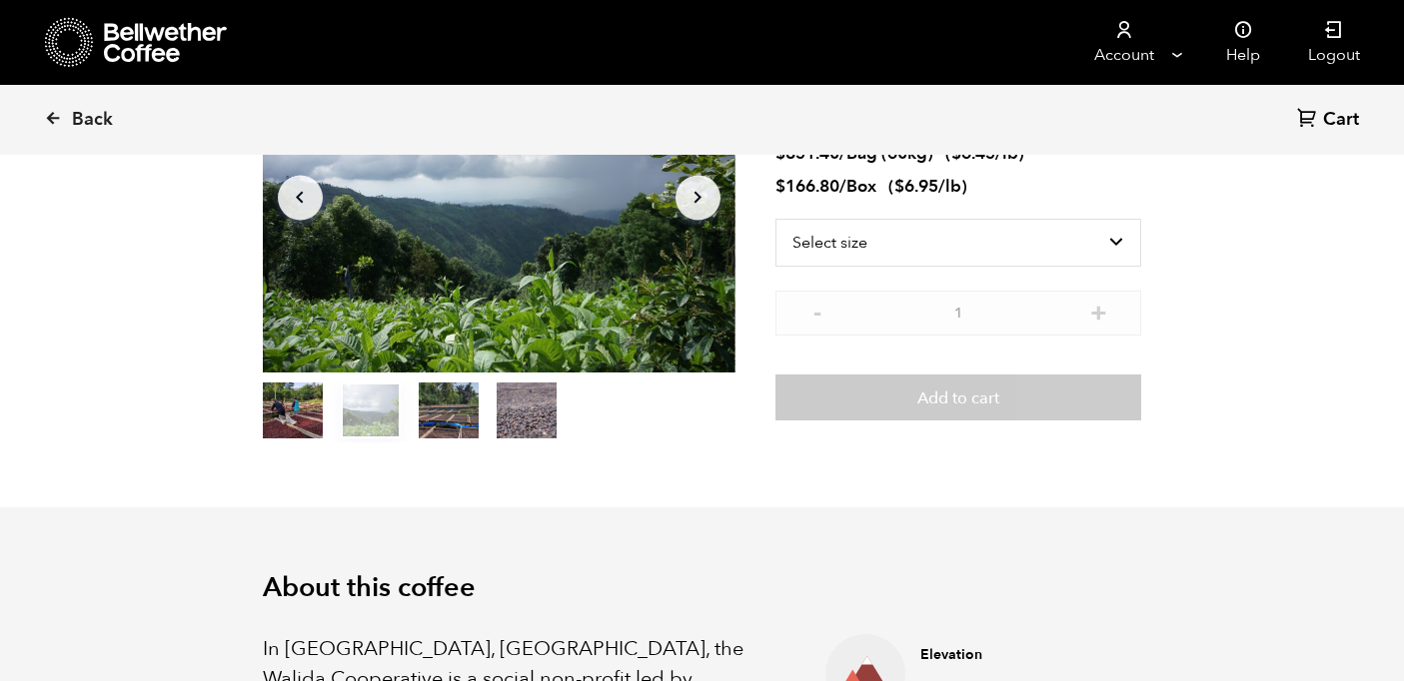
scroll to position [115, 0]
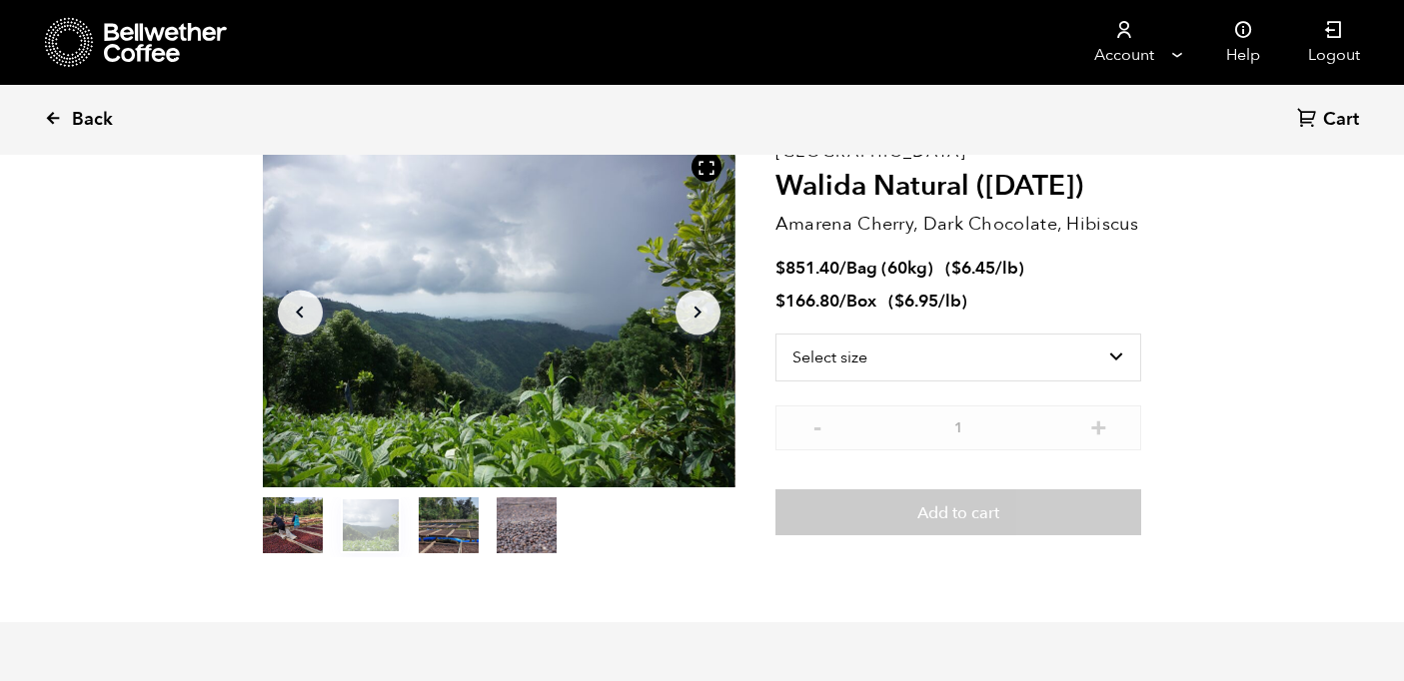
click at [105, 116] on span "Back" at bounding box center [92, 120] width 41 height 24
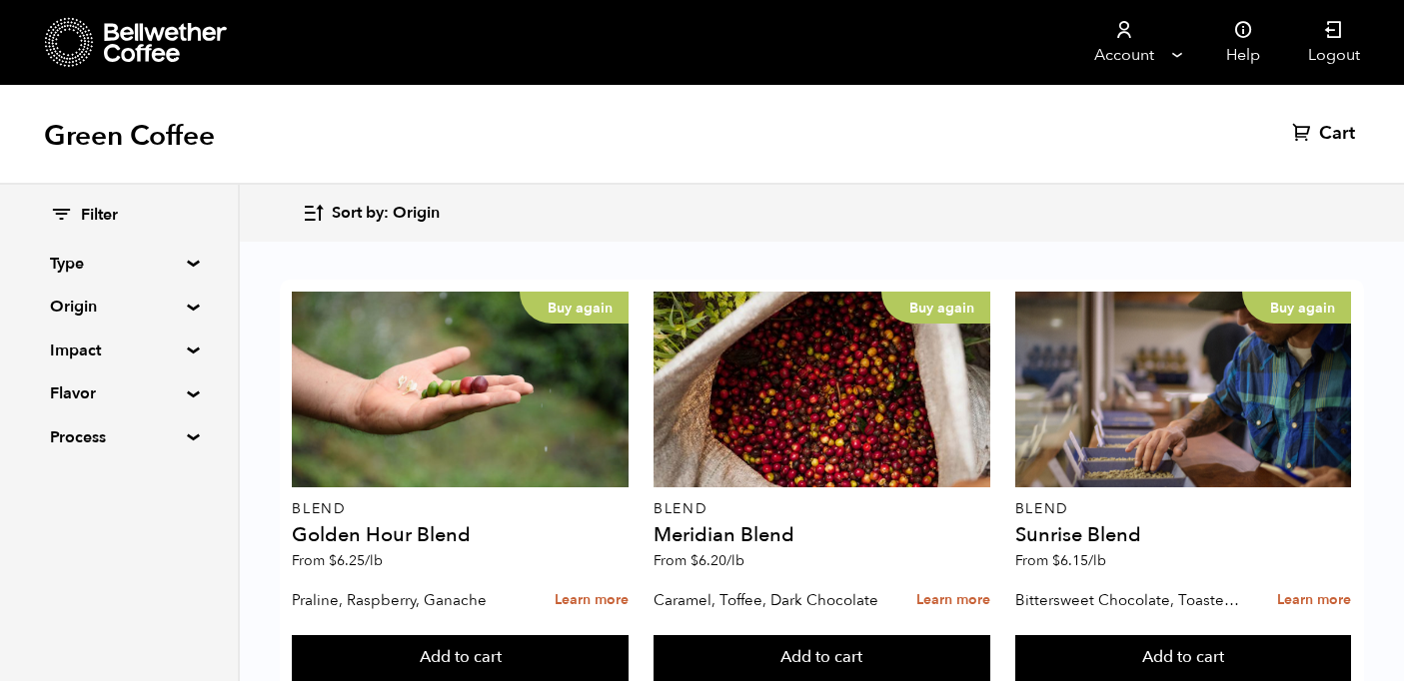
scroll to position [1286, 0]
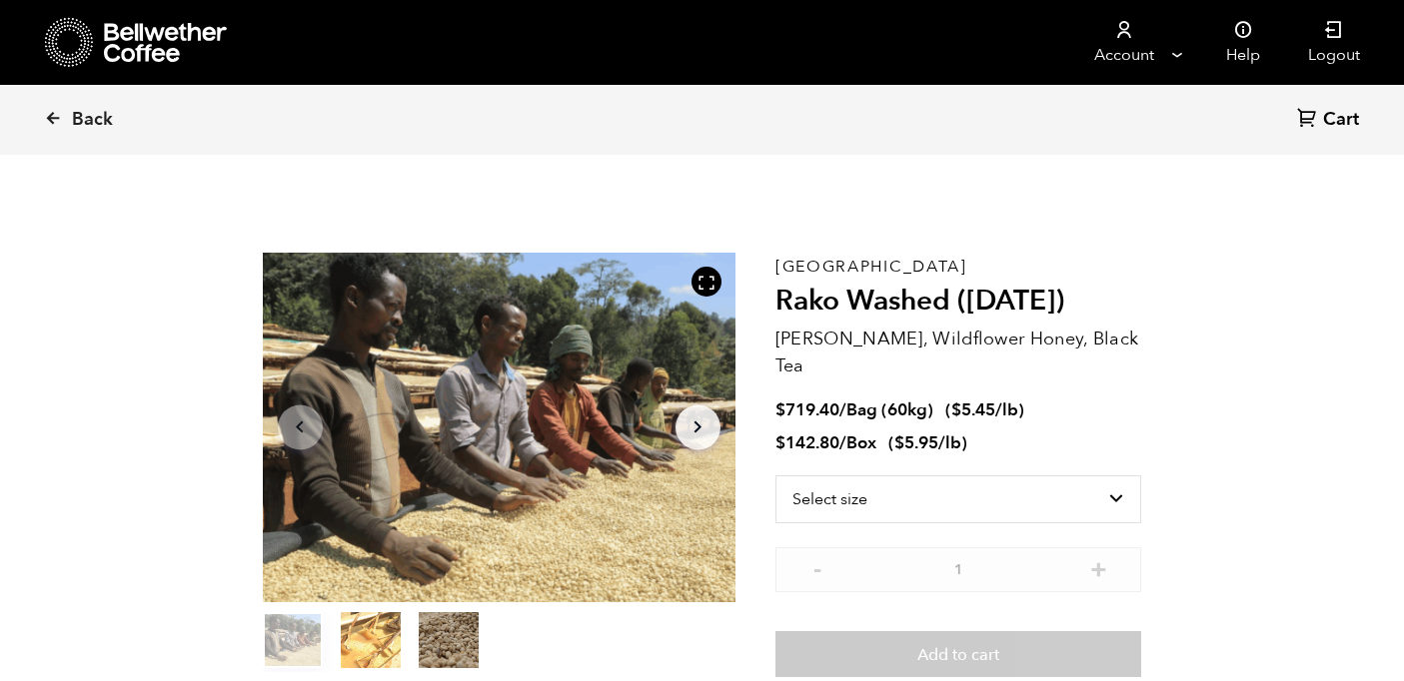
scroll to position [42, 0]
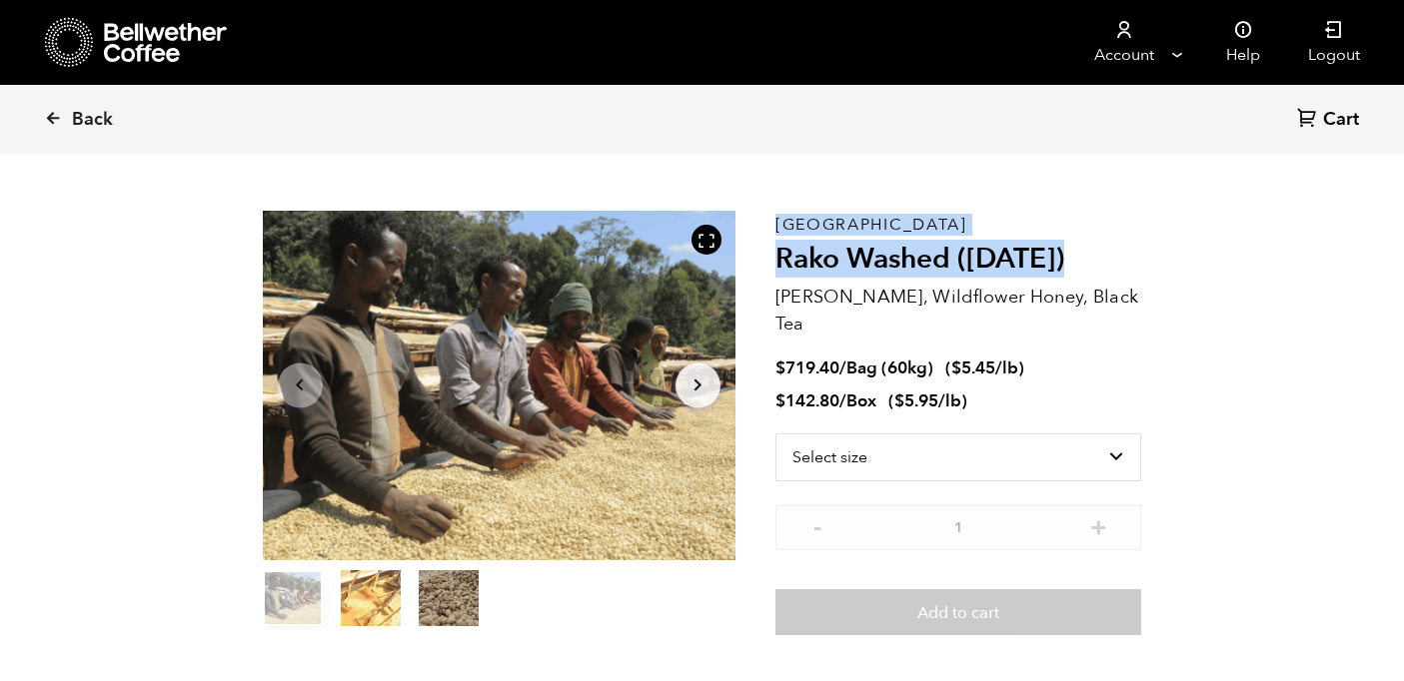
drag, startPoint x: 1080, startPoint y: 266, endPoint x: 767, endPoint y: 257, distance: 312.8
click at [763, 244] on section "Item 1 of 3 Arrow Left Arrow Right item 0 item 1 item 2 Item 1 of 3 Ethiopia Ra…" at bounding box center [702, 423] width 979 height 554
click at [1075, 262] on h2 "Rako Washed ([DATE])" at bounding box center [958, 260] width 367 height 34
drag, startPoint x: 1075, startPoint y: 262, endPoint x: 776, endPoint y: 264, distance: 298.7
click at [776, 264] on h2 "Rako Washed ([DATE])" at bounding box center [958, 260] width 367 height 34
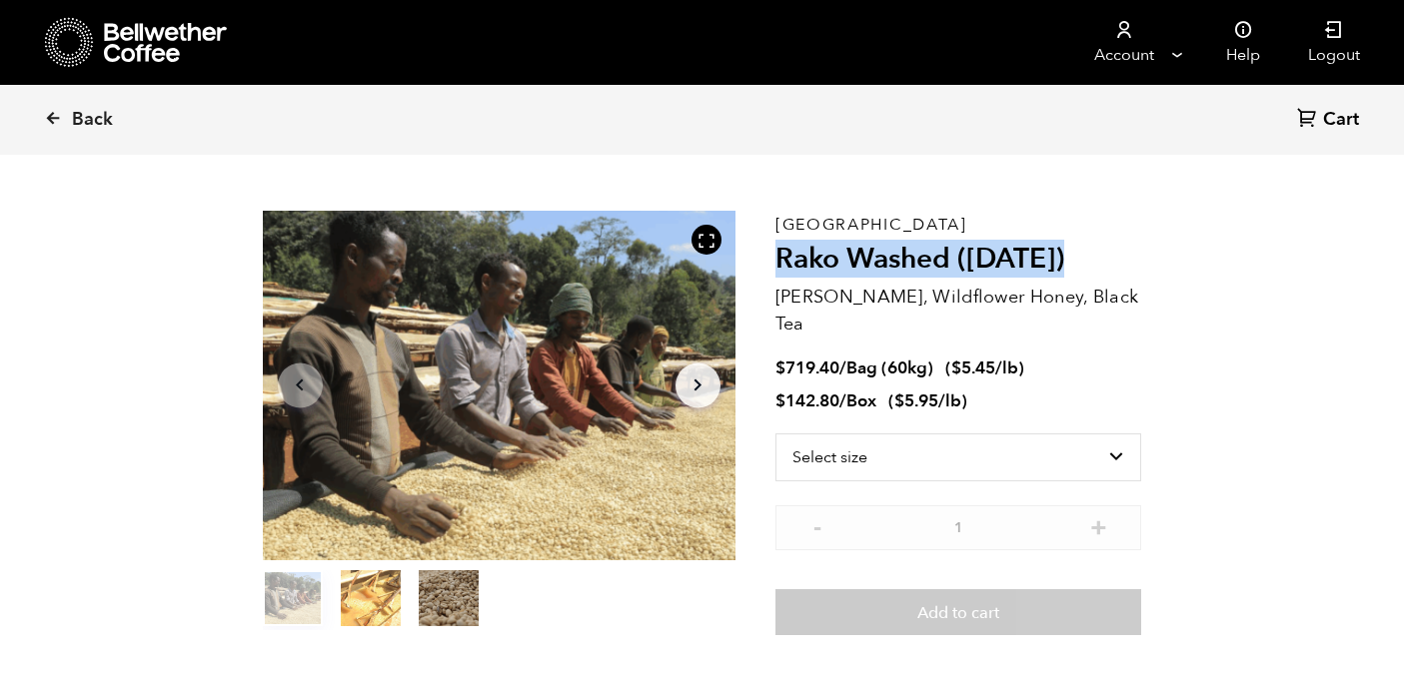
copy h2 "Rako Washed ([DATE])"
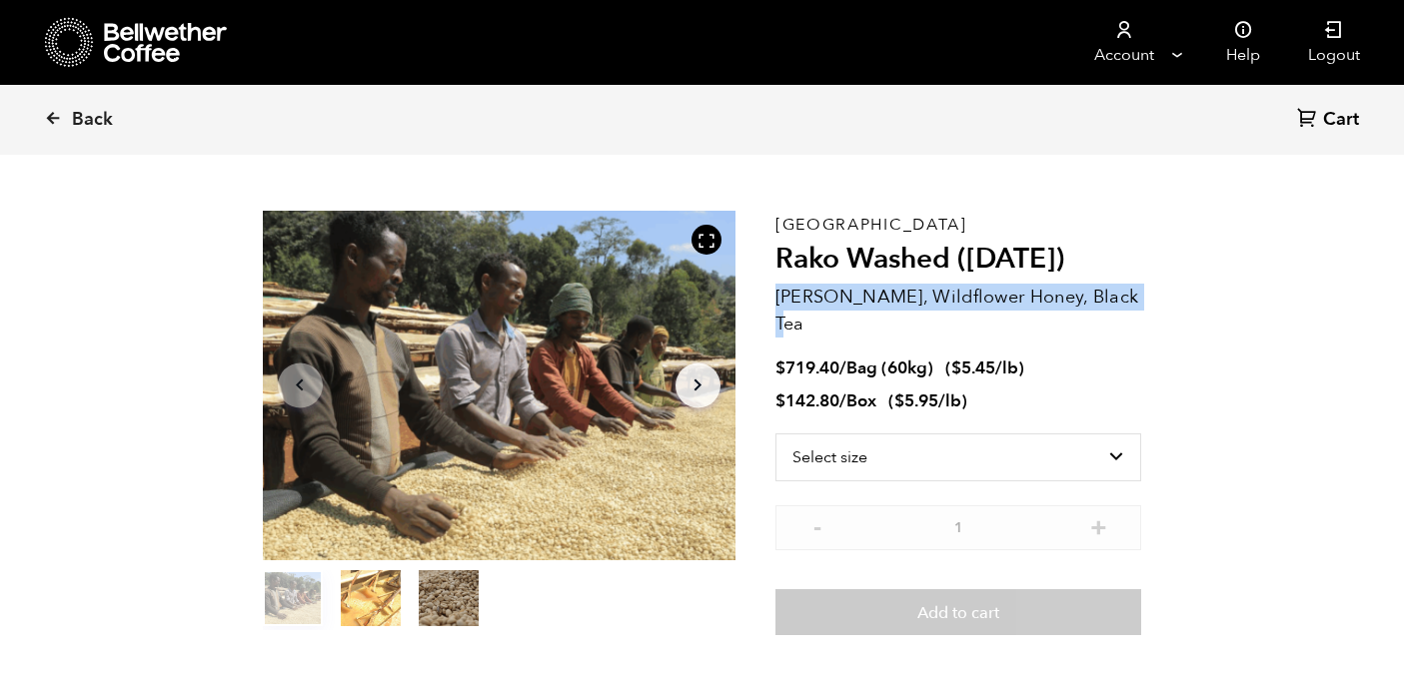
drag, startPoint x: 1139, startPoint y: 295, endPoint x: 779, endPoint y: 299, distance: 359.7
click at [779, 299] on p "[PERSON_NAME], Wildflower Honey, Black Tea" at bounding box center [958, 311] width 367 height 54
copy p "[PERSON_NAME], Wildflower Honey, Black Tea"
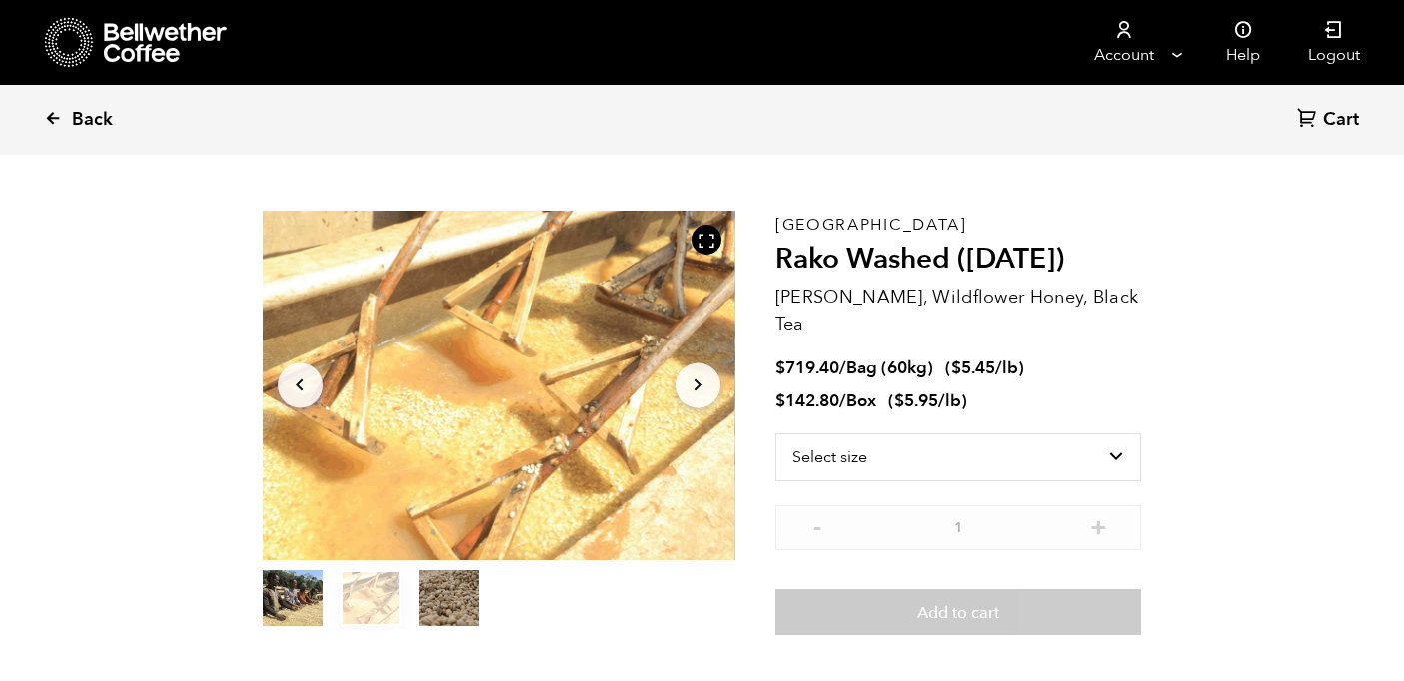
click at [85, 122] on span "Back" at bounding box center [92, 120] width 41 height 24
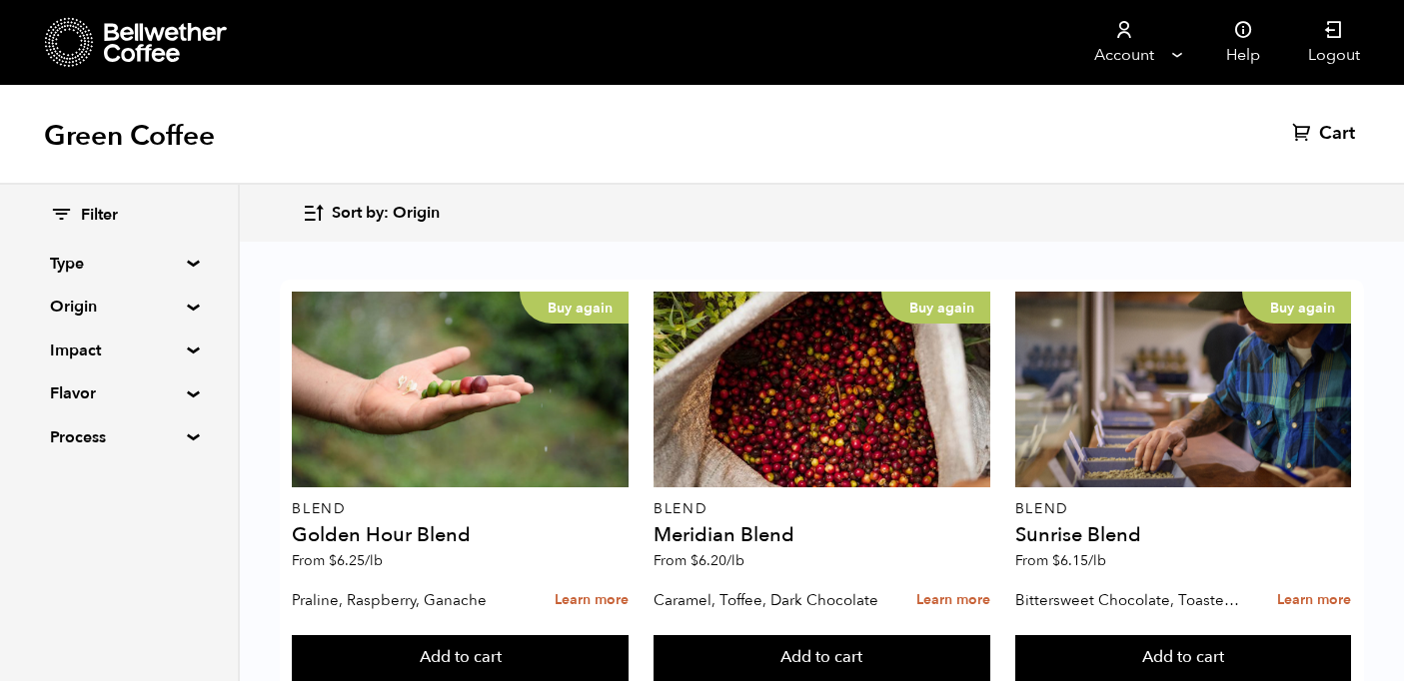
scroll to position [1618, 0]
drag, startPoint x: 766, startPoint y: 571, endPoint x: 656, endPoint y: 561, distance: 110.3
copy h4 "[PERSON_NAME]"
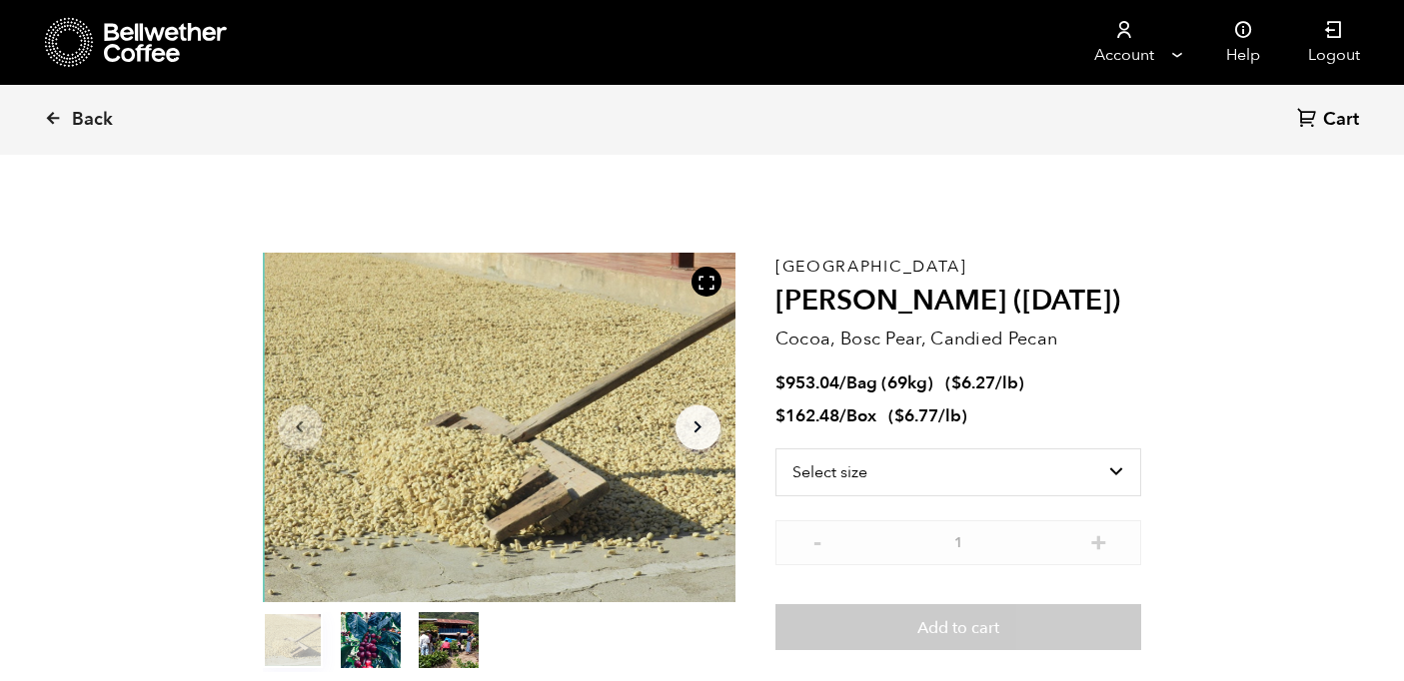
scroll to position [869, 855]
drag, startPoint x: 942, startPoint y: 307, endPoint x: 780, endPoint y: 305, distance: 161.8
click at [780, 305] on h2 "[PERSON_NAME] ([DATE])" at bounding box center [958, 302] width 367 height 34
copy h2 "Flor de Maiz"
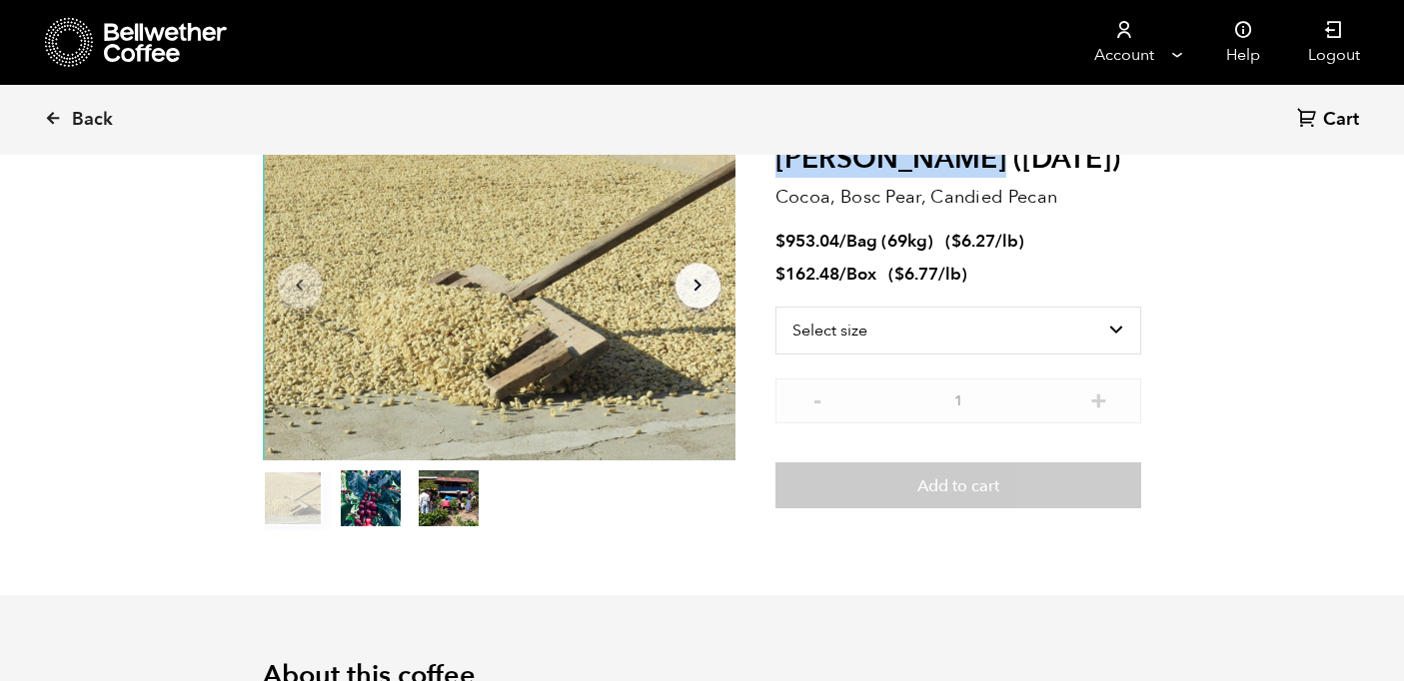
scroll to position [143, 0]
click at [1065, 204] on p "Cocoa, Bosc Pear, Candied Pecan" at bounding box center [958, 196] width 367 height 27
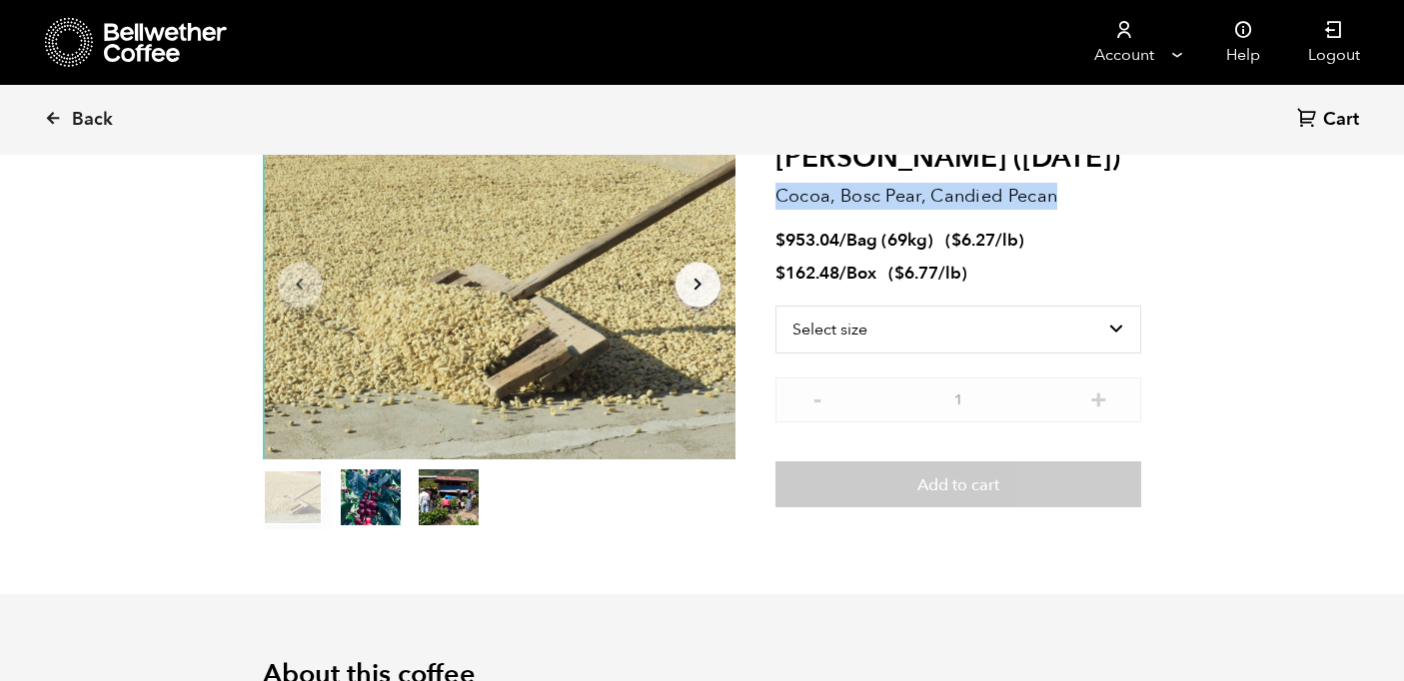
drag, startPoint x: 1060, startPoint y: 198, endPoint x: 783, endPoint y: 201, distance: 276.7
click at [783, 201] on p "Cocoa, Bosc Pear, Candied Pecan" at bounding box center [958, 196] width 367 height 27
drag, startPoint x: 777, startPoint y: 198, endPoint x: 1054, endPoint y: 195, distance: 276.7
click at [1054, 195] on p "Cocoa, Bosc Pear, Candied Pecan" at bounding box center [958, 196] width 367 height 27
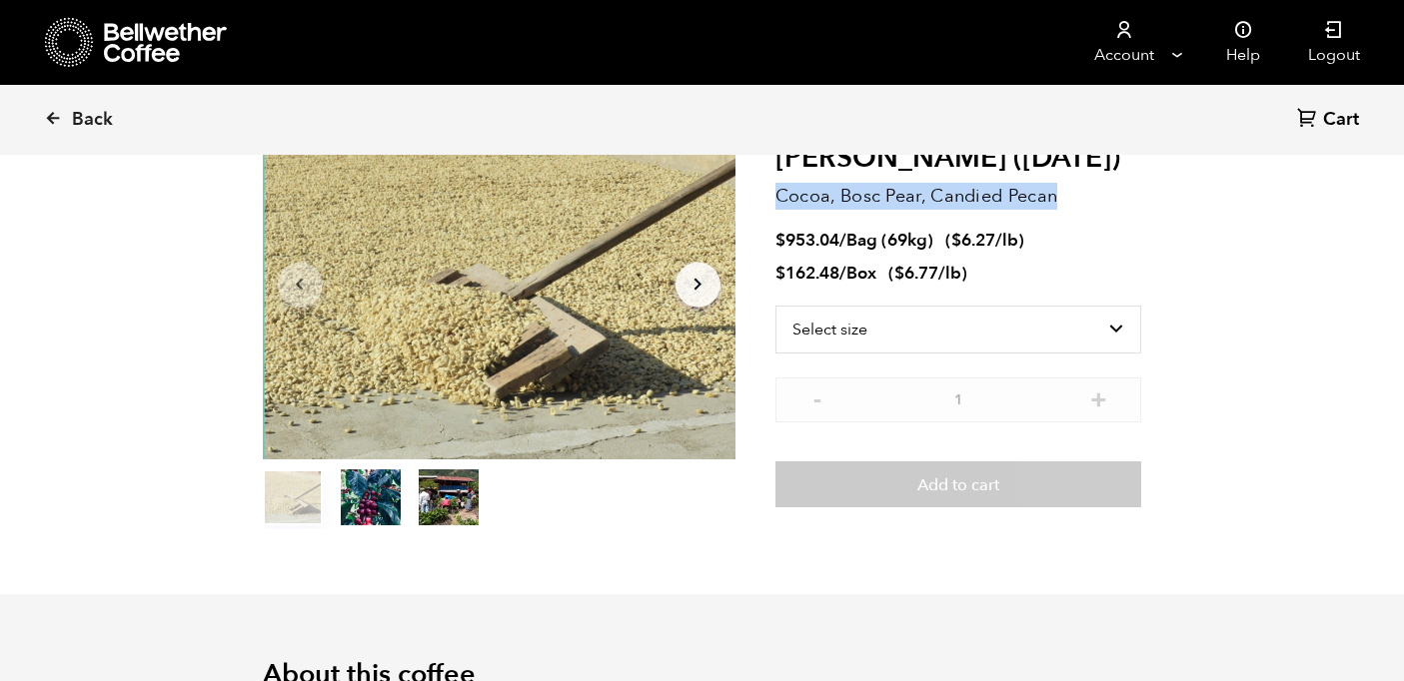
copy p "Cocoa, Bosc Pear, Candied Pecan"
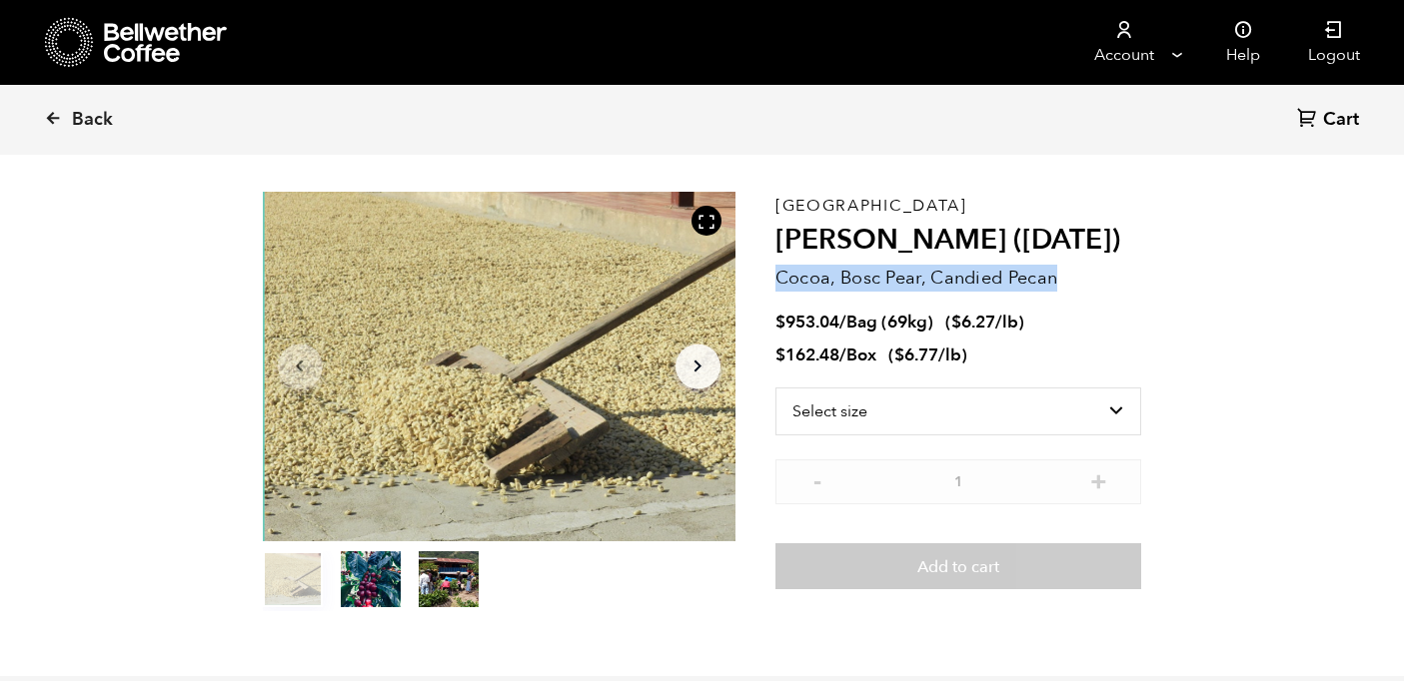
scroll to position [0, 0]
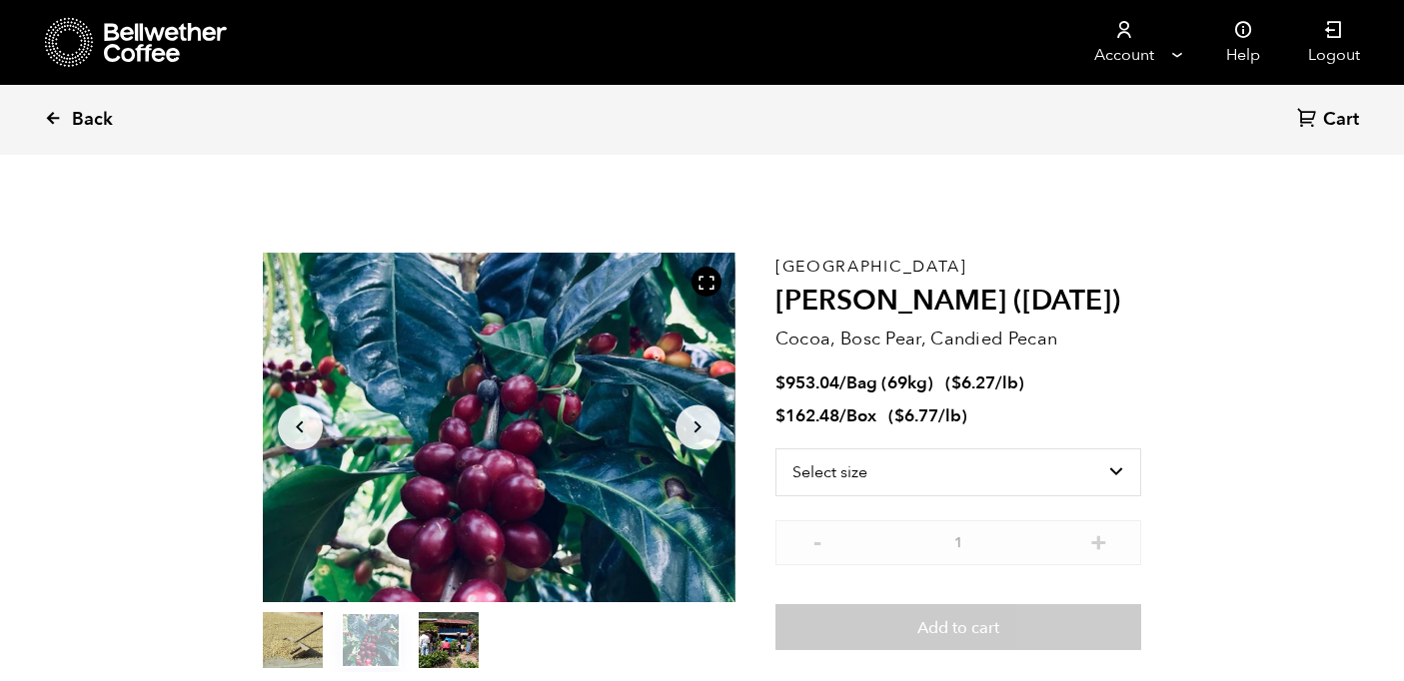
click at [99, 116] on span "Back" at bounding box center [92, 120] width 41 height 24
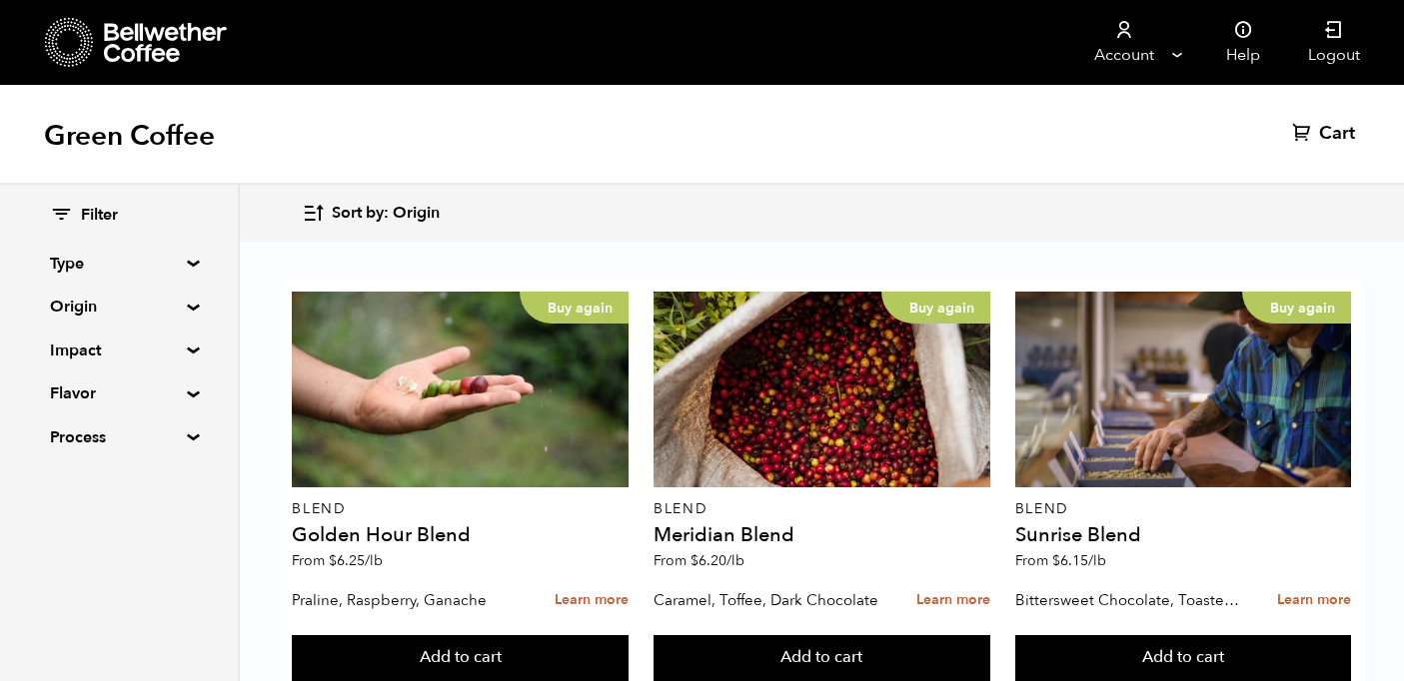
scroll to position [2043, 0]
drag, startPoint x: 1090, startPoint y: 529, endPoint x: 1090, endPoint y: 495, distance: 34.0
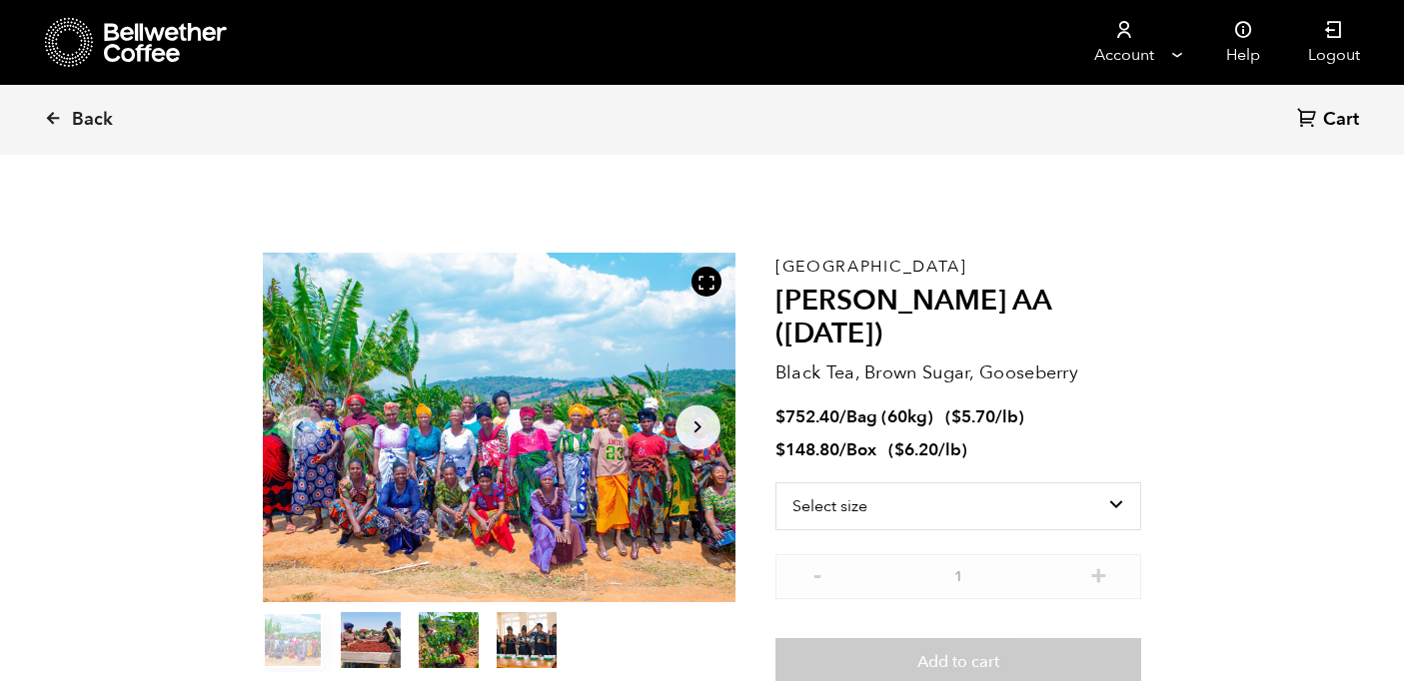
scroll to position [869, 855]
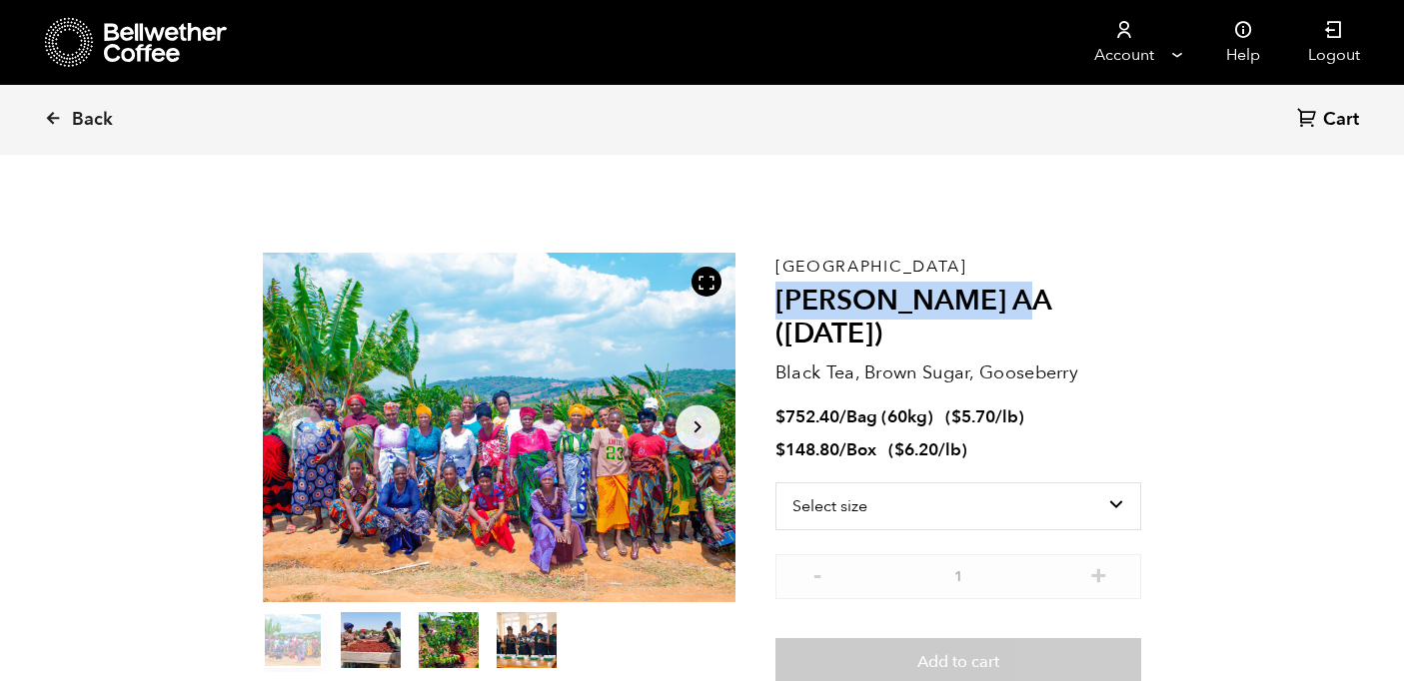
drag, startPoint x: 1018, startPoint y: 303, endPoint x: 780, endPoint y: 299, distance: 237.8
click at [780, 299] on h2 "[PERSON_NAME] AA ([DATE])" at bounding box center [958, 318] width 367 height 67
copy h2 "Usawa Kahawa AA"
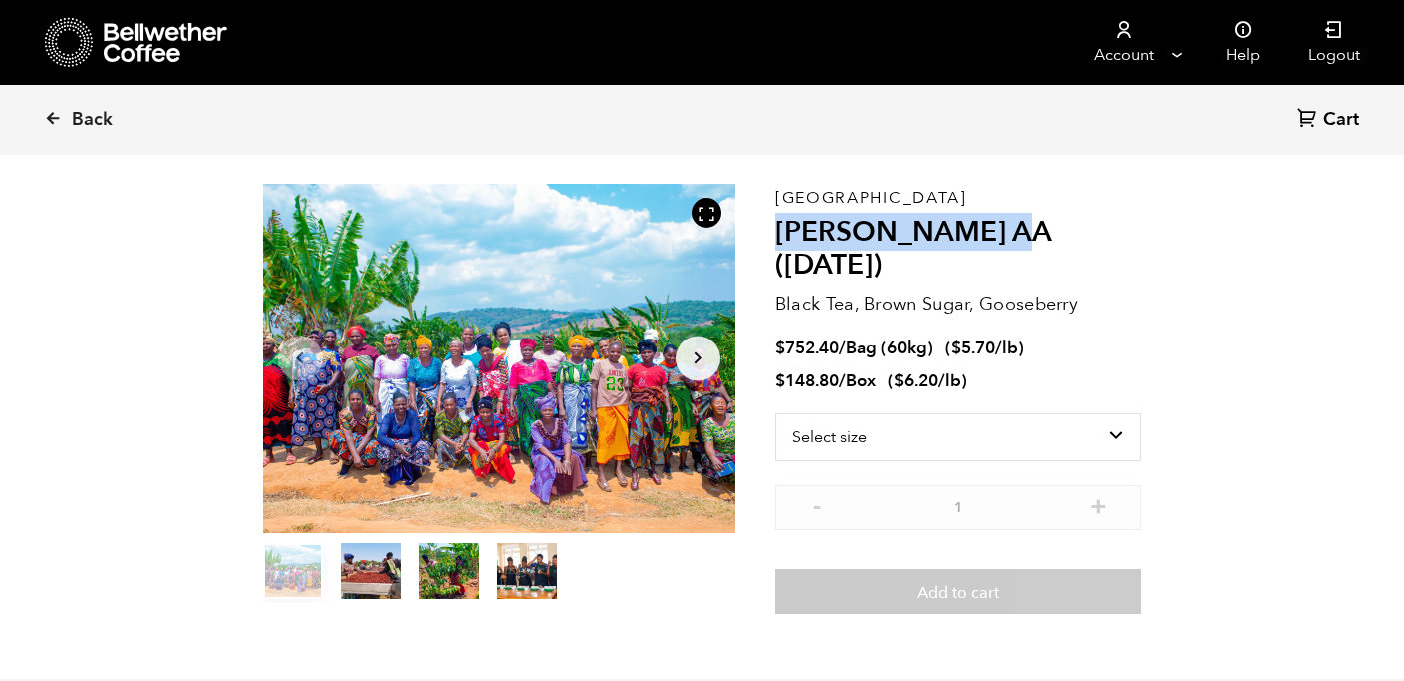
scroll to position [0, 0]
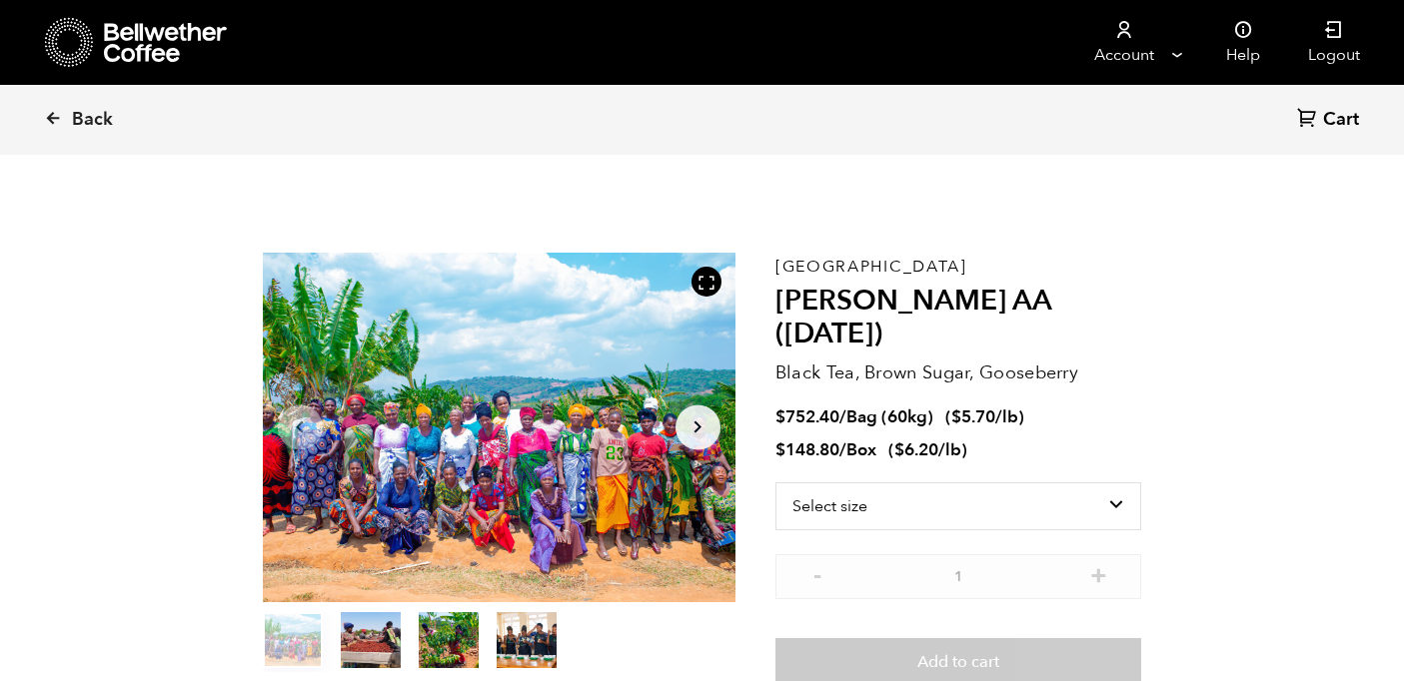
click at [1087, 320] on div "Tanzania Usawa Kahawa AA (FEB 25) Black Tea, Brown Sugar, Gooseberry $ 752.40 /…" at bounding box center [958, 469] width 367 height 432
drag, startPoint x: 1086, startPoint y: 343, endPoint x: 779, endPoint y: 340, distance: 306.7
click at [778, 360] on p "Black Tea, Brown Sugar, Gooseberry" at bounding box center [958, 373] width 367 height 27
copy p "Black Tea, Brown Sugar, Gooseberry"
click at [88, 124] on span "Back" at bounding box center [92, 120] width 41 height 24
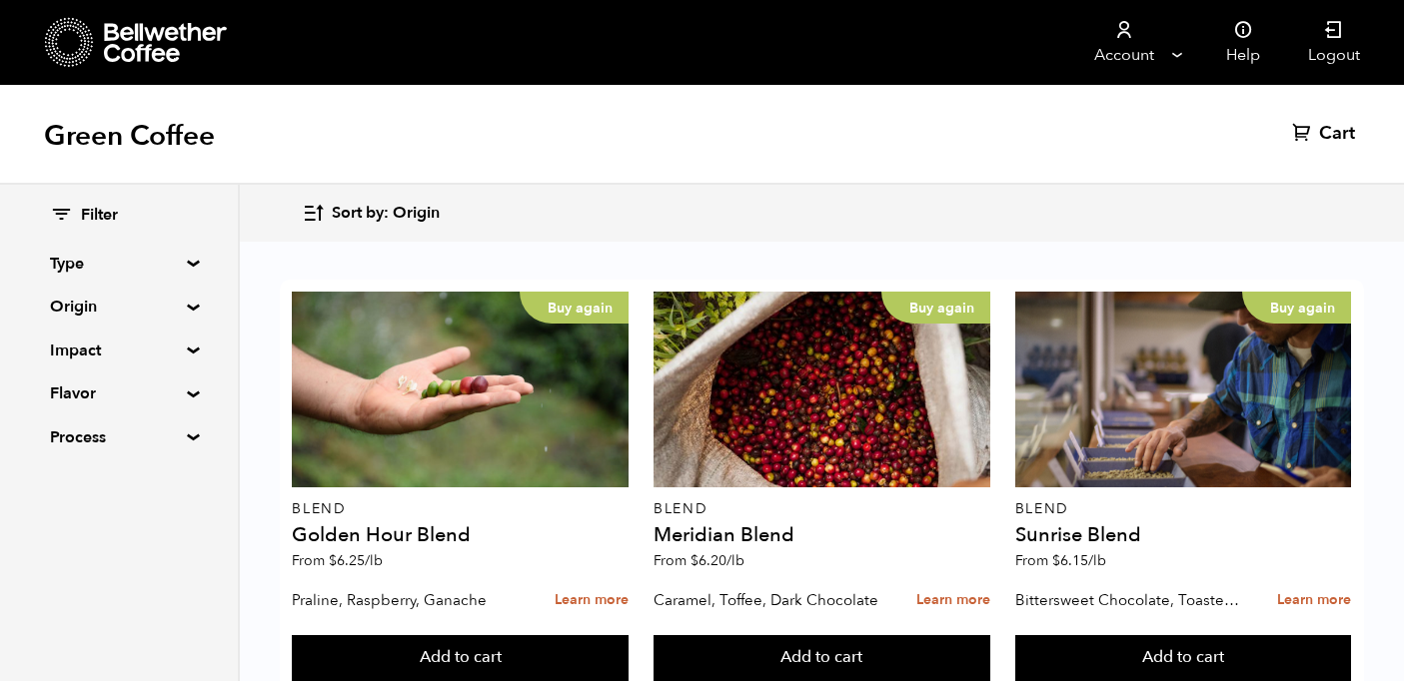
scroll to position [2131, 0]
click at [193, 287] on div "Filter Type Blend Single Origin Decaf Seasonal Year Round Origin Blend Brazil B…" at bounding box center [119, 327] width 238 height 285
click at [176, 310] on summary "Origin" at bounding box center [119, 307] width 138 height 24
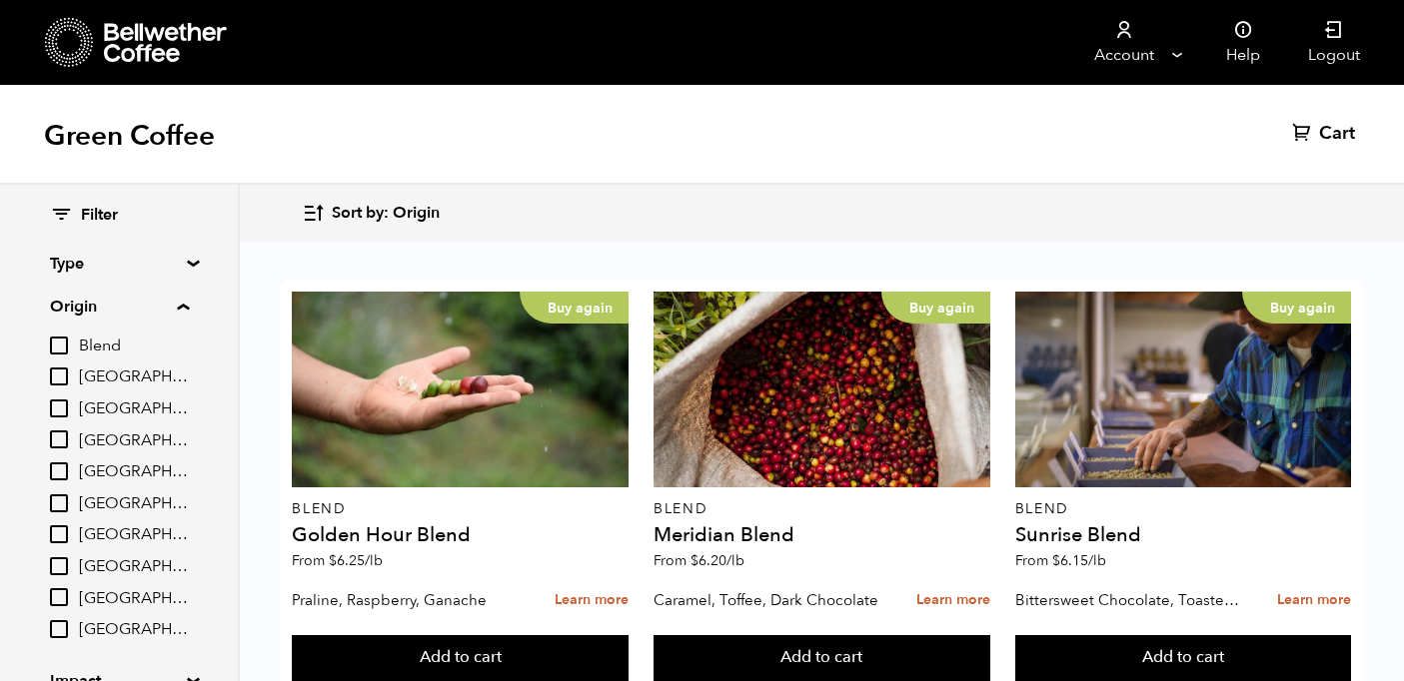
scroll to position [105, 0]
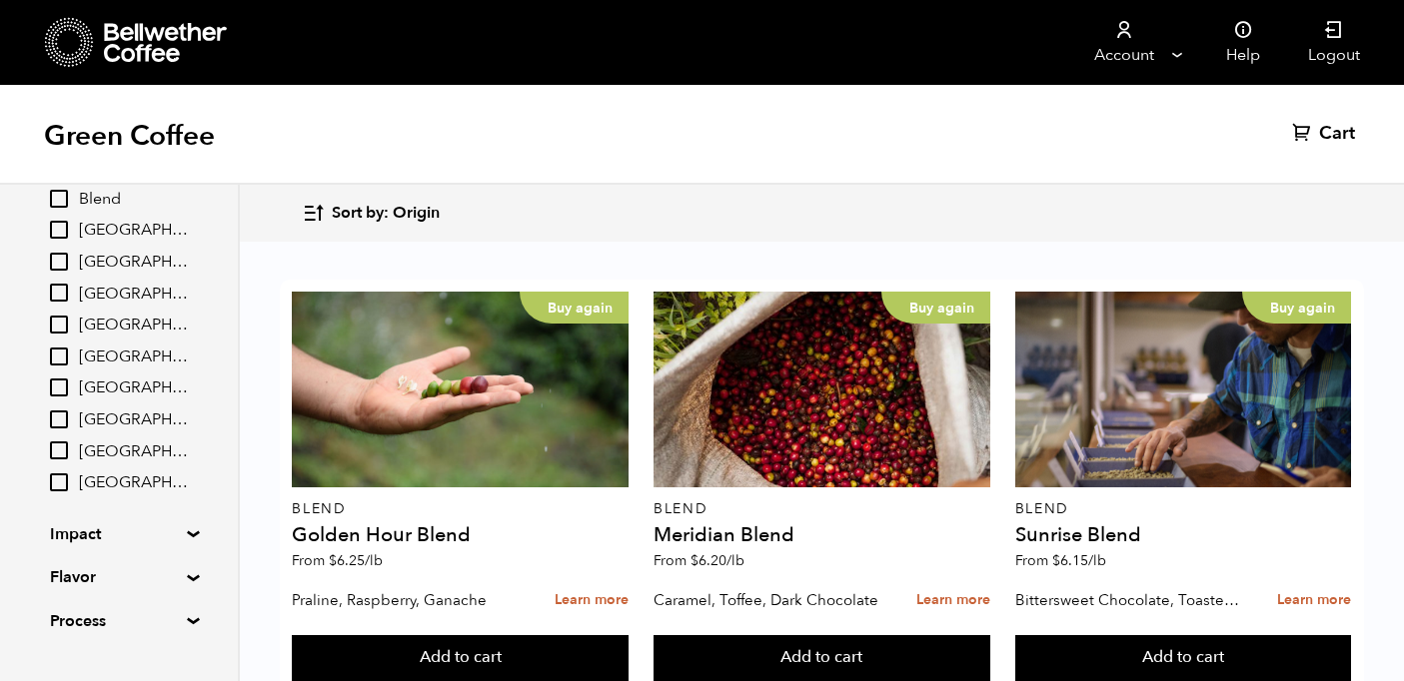
click at [105, 526] on summary "Impact" at bounding box center [119, 534] width 138 height 24
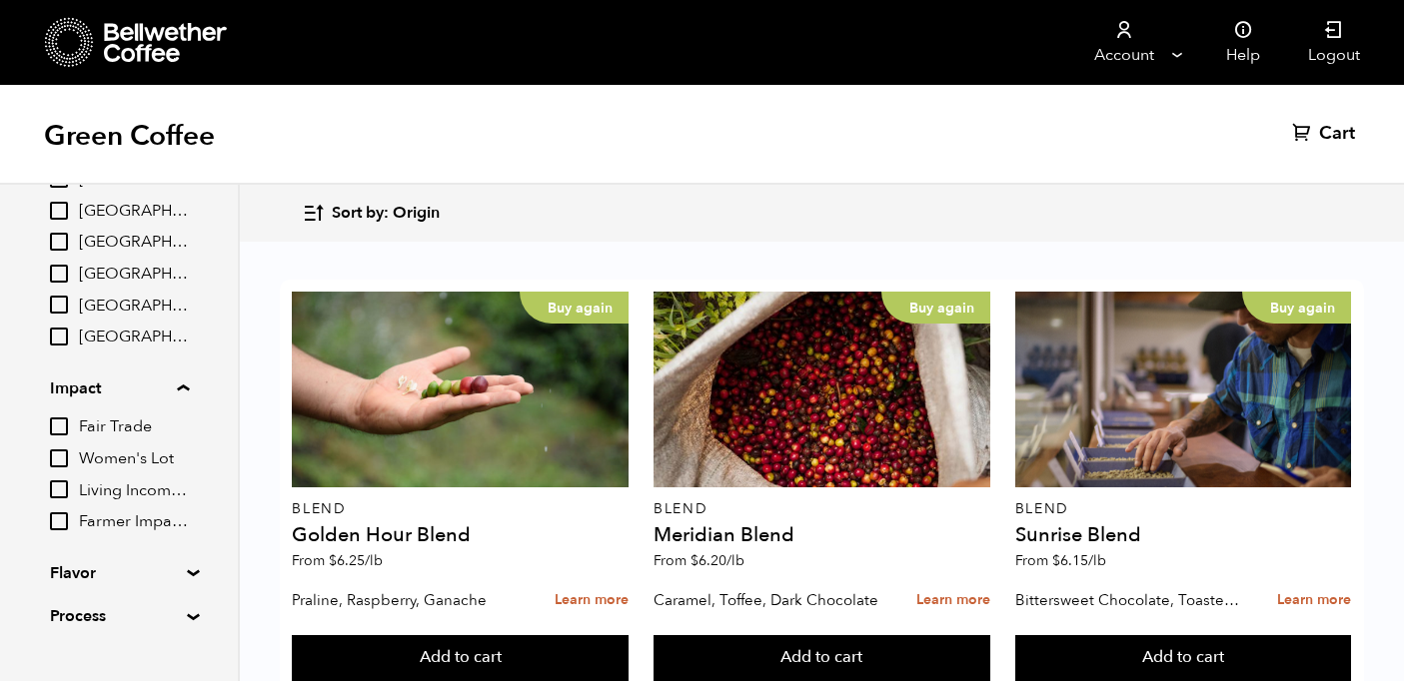
scroll to position [308, 0]
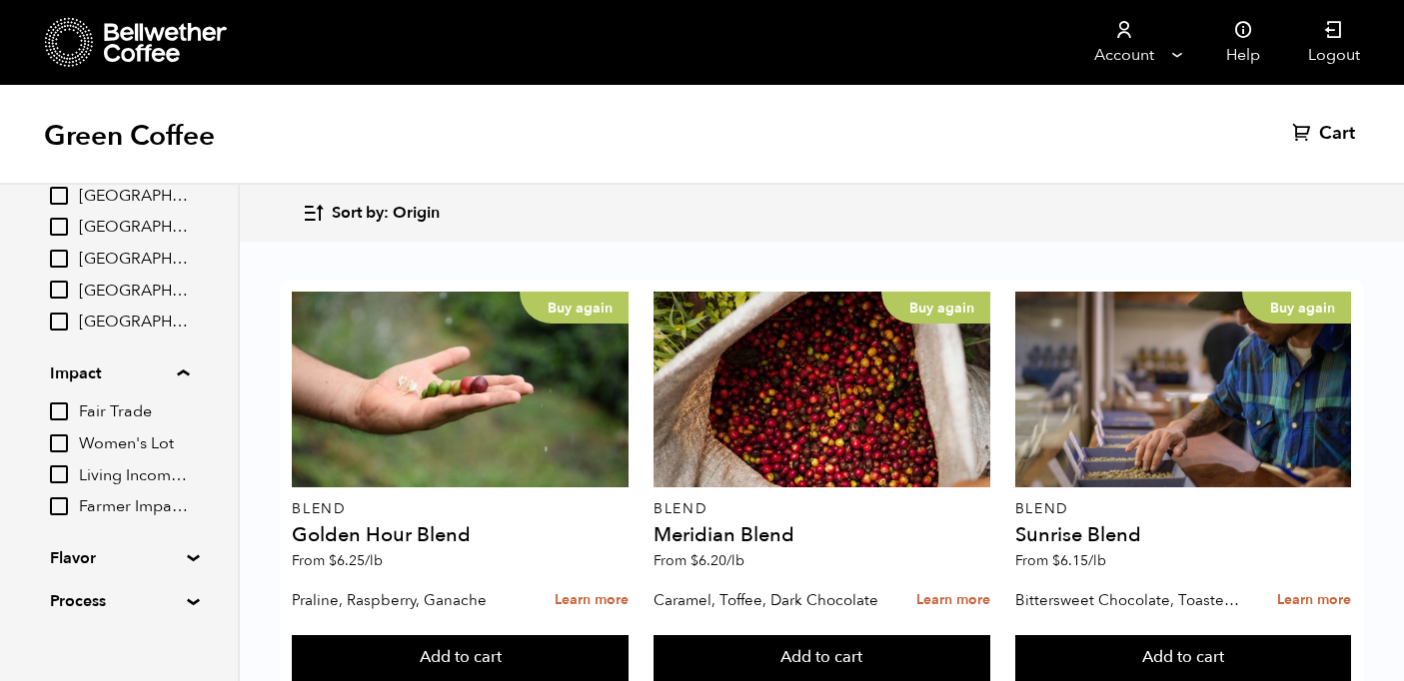
click at [134, 567] on summary "Flavor" at bounding box center [119, 558] width 138 height 24
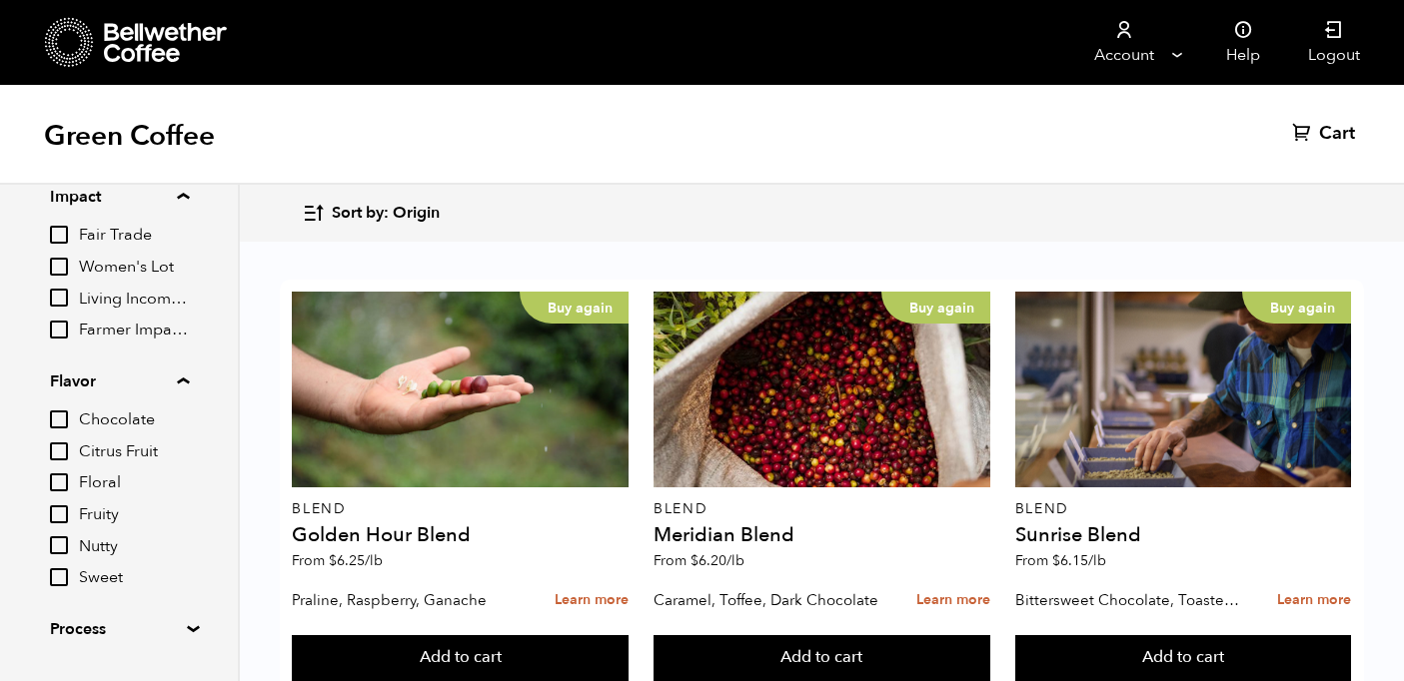
scroll to position [533, 0]
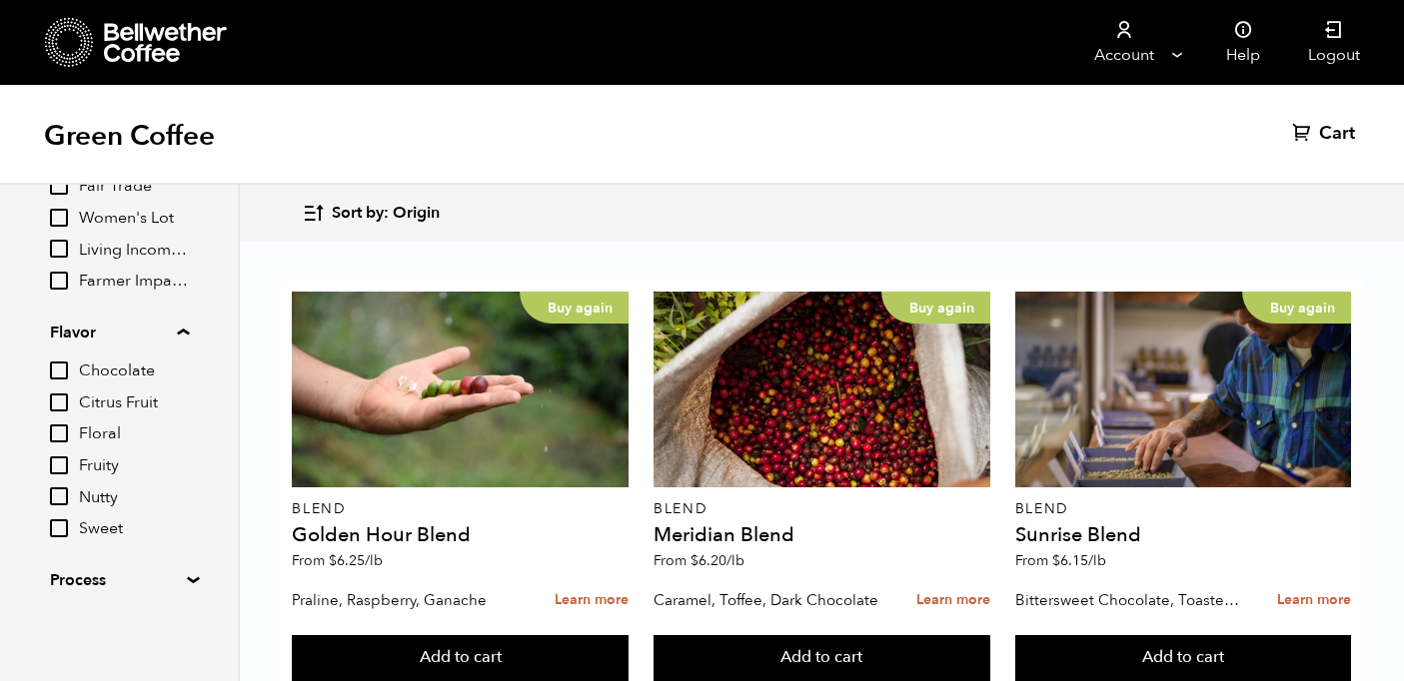
click at [133, 581] on summary "Process" at bounding box center [119, 580] width 138 height 24
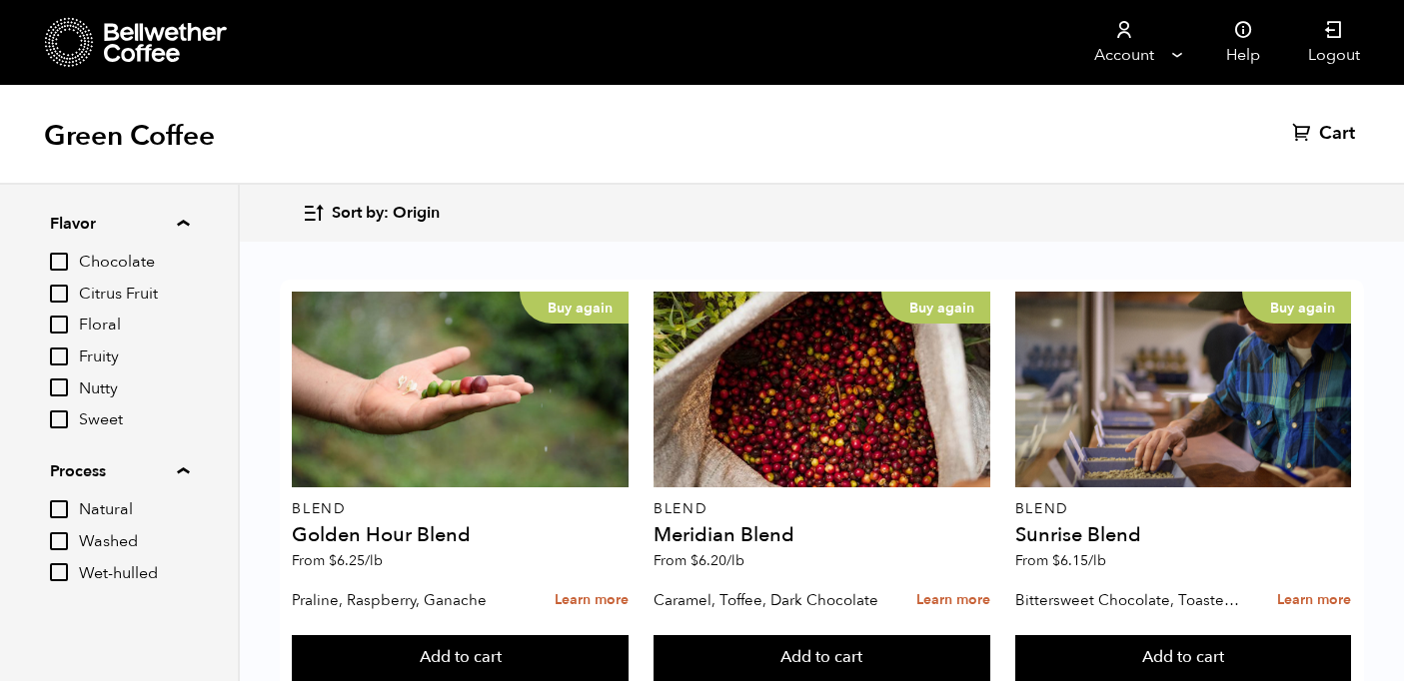
scroll to position [643, 0]
click at [168, 461] on summary "Process" at bounding box center [119, 471] width 139 height 24
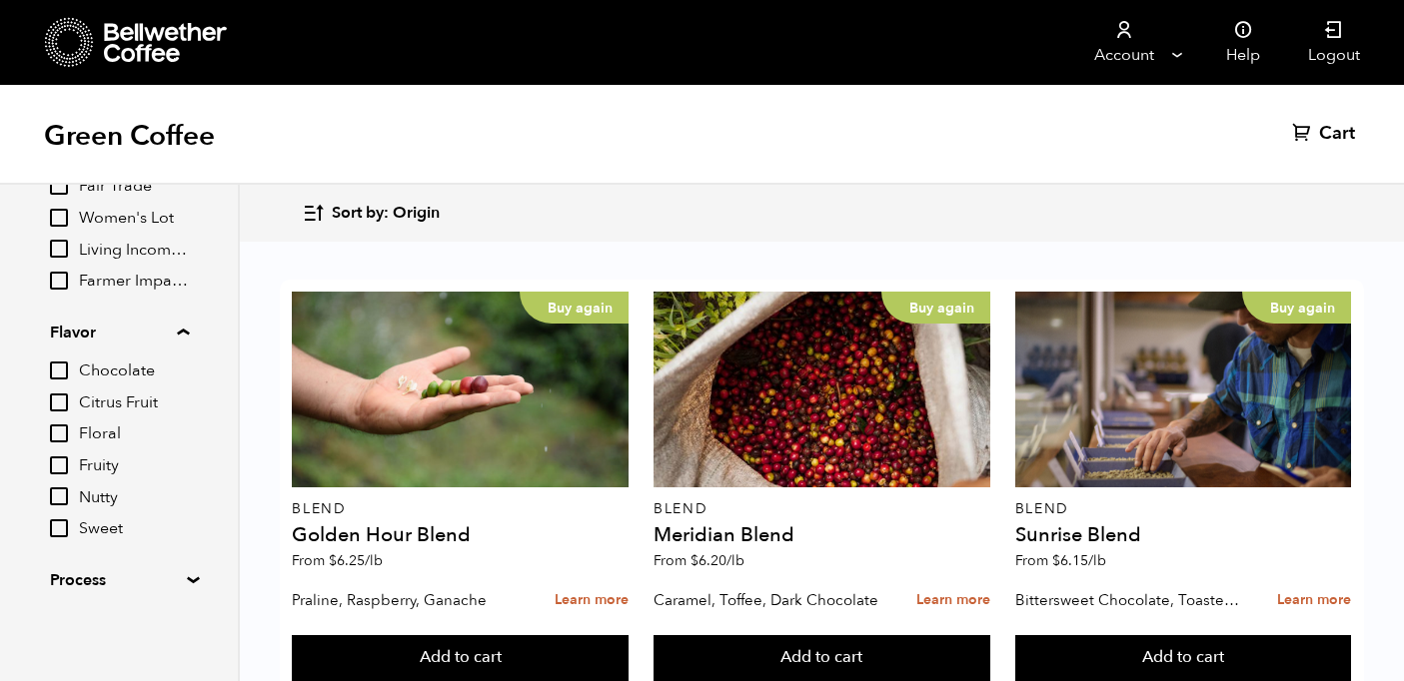
click at [181, 324] on summary "Flavor" at bounding box center [119, 333] width 139 height 24
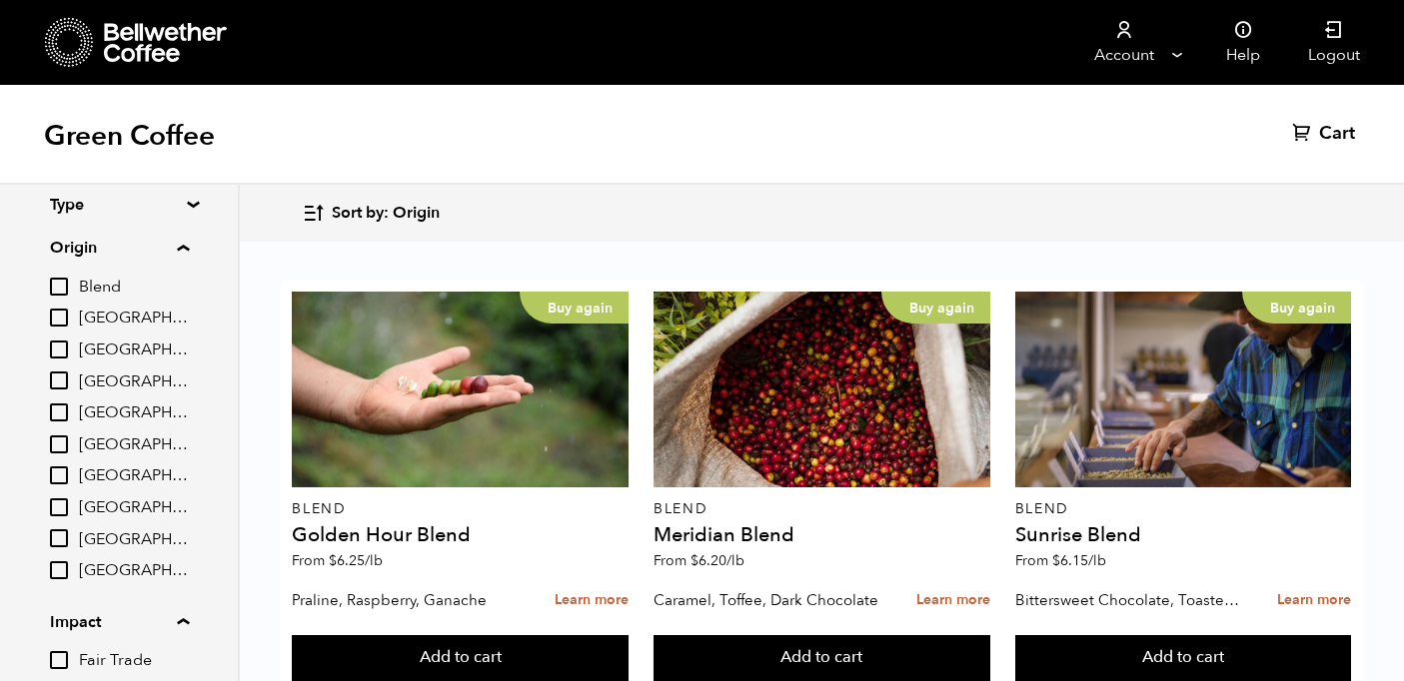
scroll to position [0, 0]
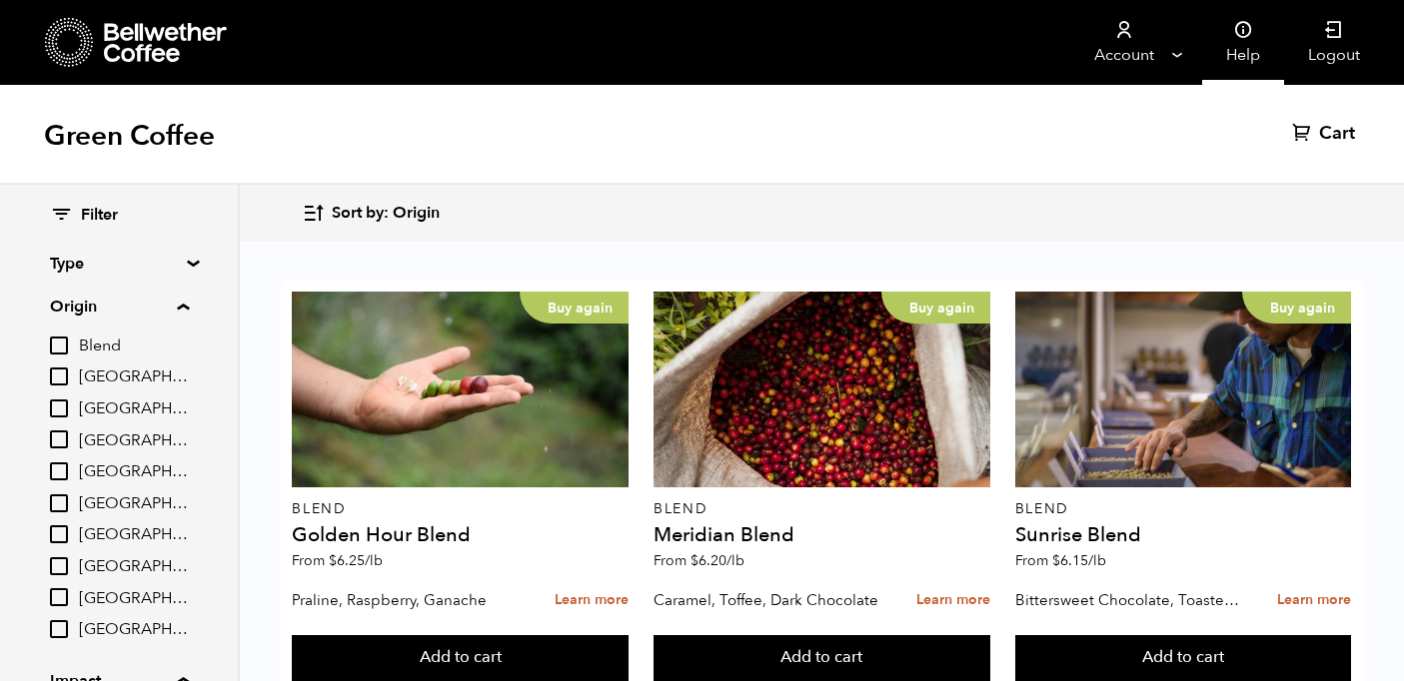
click at [1257, 50] on link "Help" at bounding box center [1243, 42] width 82 height 85
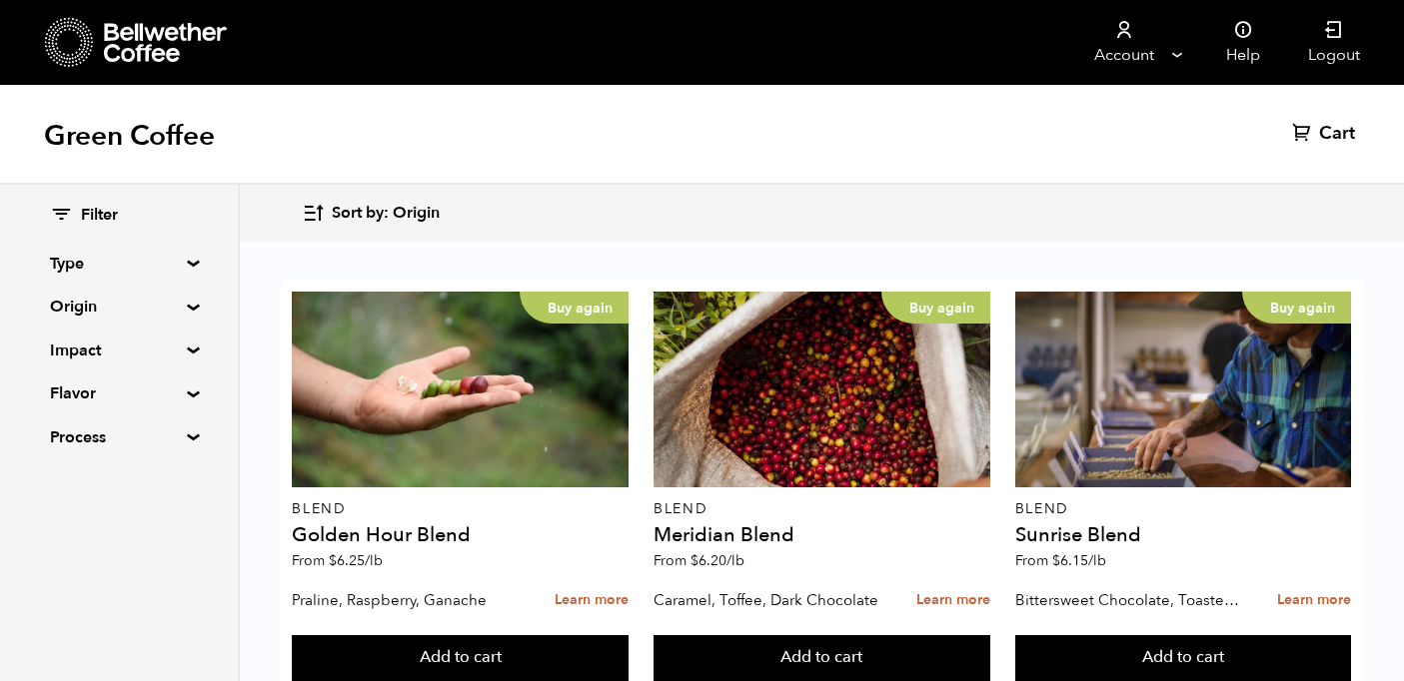
scroll to position [1287, 0]
